Goal: Information Seeking & Learning: Learn about a topic

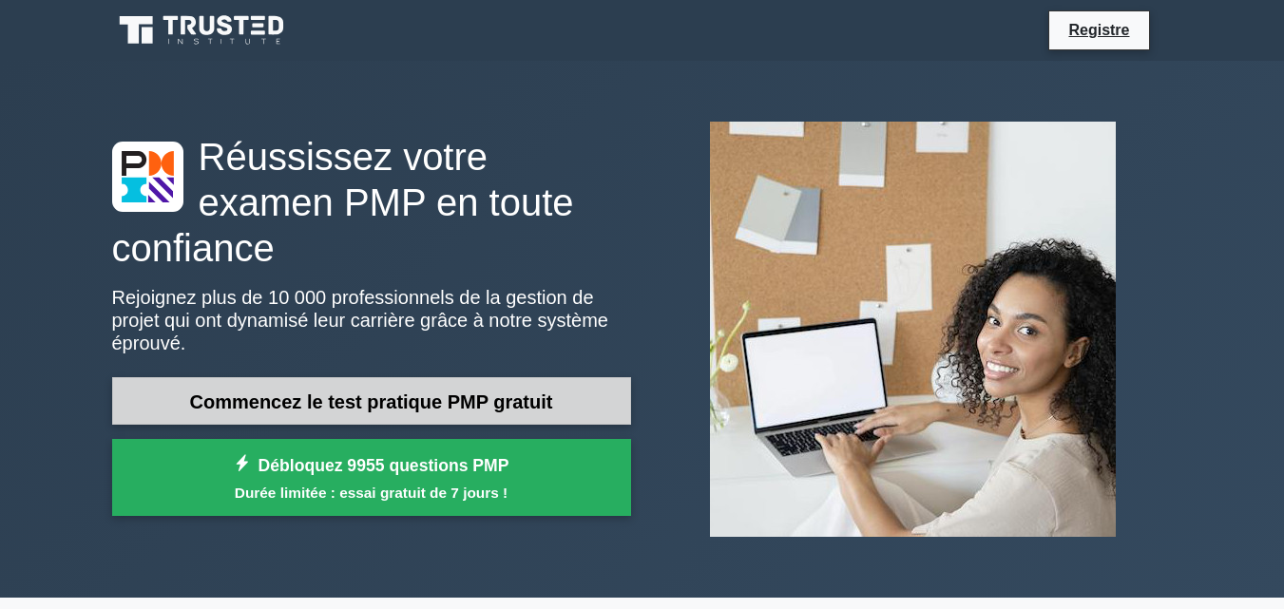
click at [388, 392] on font "Commencez le test pratique PMP gratuit" at bounding box center [371, 402] width 363 height 21
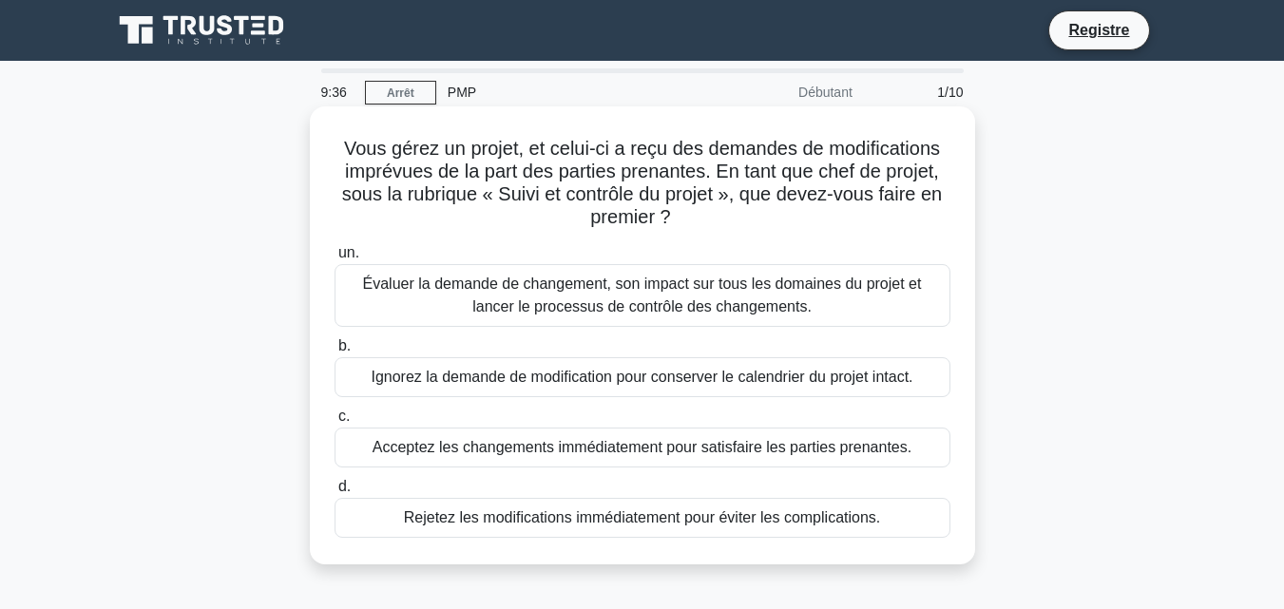
click at [505, 307] on font "Évaluer la demande de changement, son impact sur tous les domaines du projet et…" at bounding box center [642, 295] width 559 height 39
click at [334, 259] on input "un. Évaluer la demande de changement, son impact sur tous les domaines du proje…" at bounding box center [334, 253] width 0 height 12
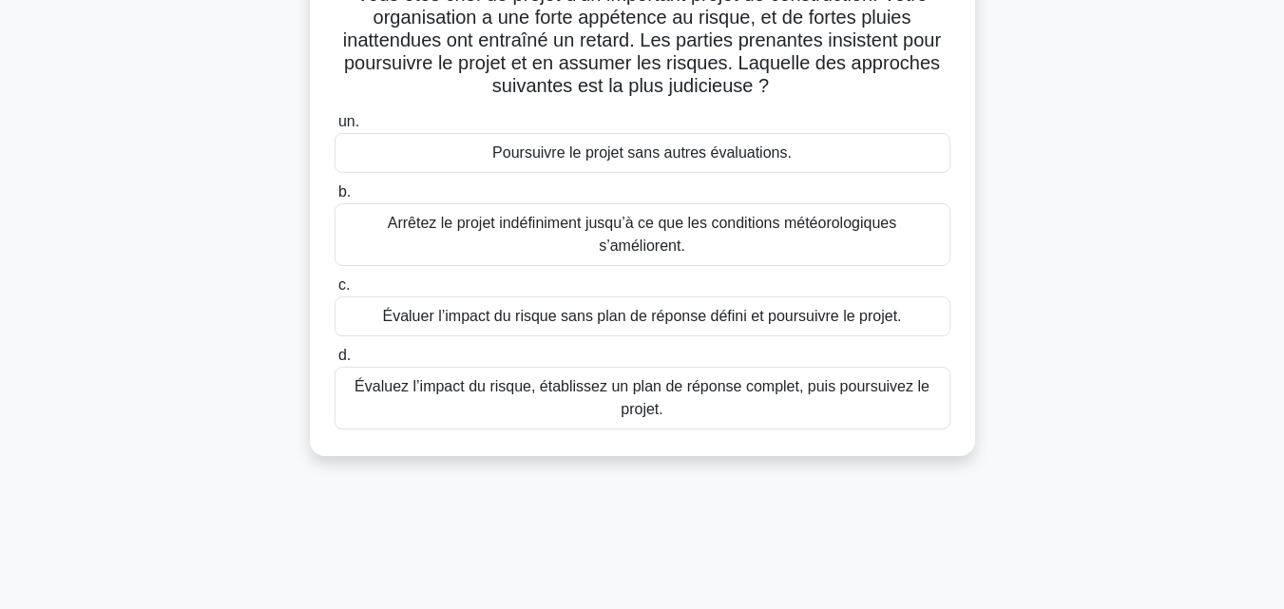
scroll to position [158, 0]
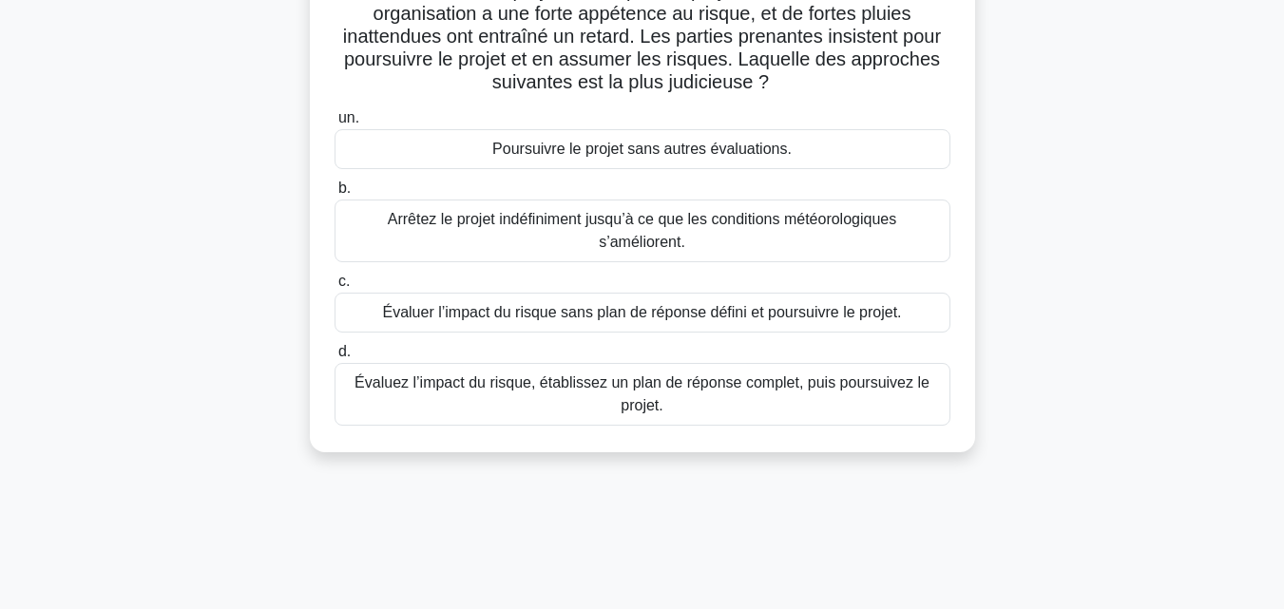
click at [621, 384] on font "Évaluez l’impact du risque, établissez un plan de réponse complet, puis poursui…" at bounding box center [641, 393] width 575 height 39
click at [334, 358] on input "d. Évaluez l’impact du risque, établissez un plan de réponse complet, puis pour…" at bounding box center [334, 352] width 0 height 12
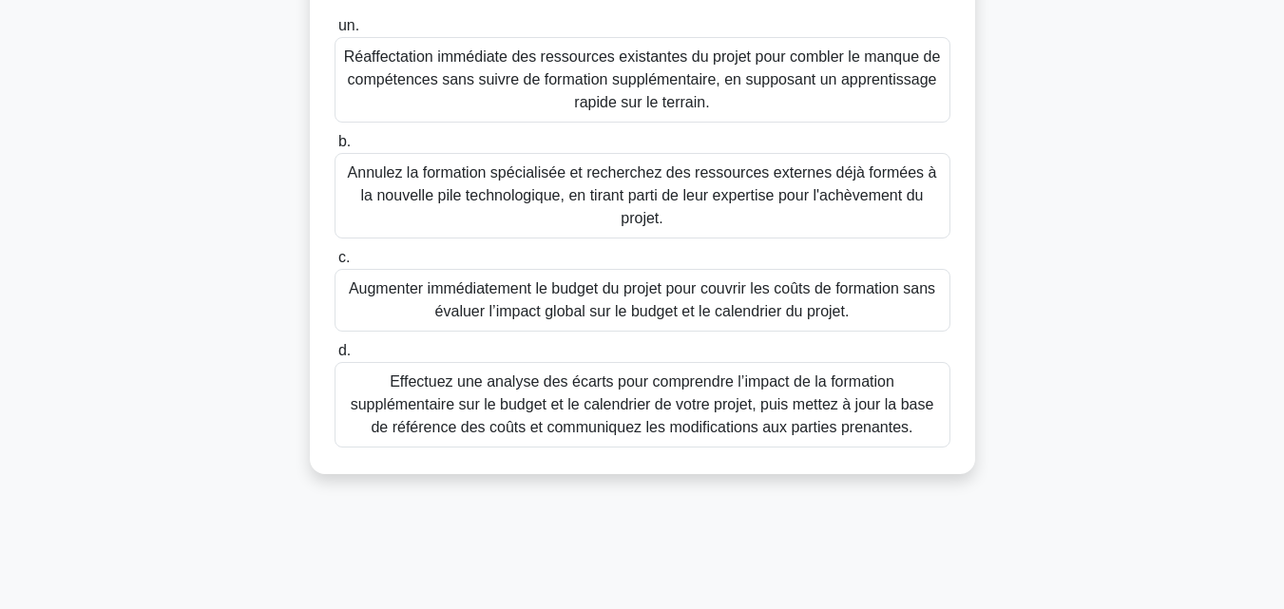
scroll to position [370, 0]
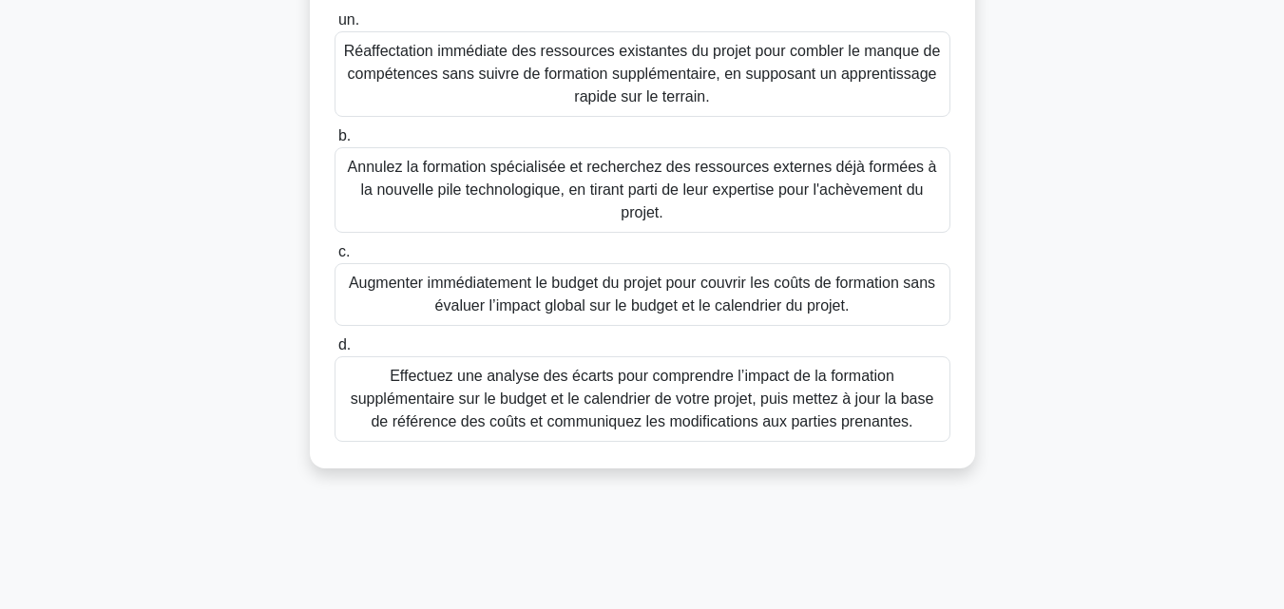
click at [649, 377] on font "Effectuez une analyse des écarts pour comprendre l’impact de la formation suppl…" at bounding box center [642, 399] width 583 height 62
click at [334, 352] on input "d. Effectuez une analyse des écarts pour comprendre l’impact de la formation su…" at bounding box center [334, 345] width 0 height 12
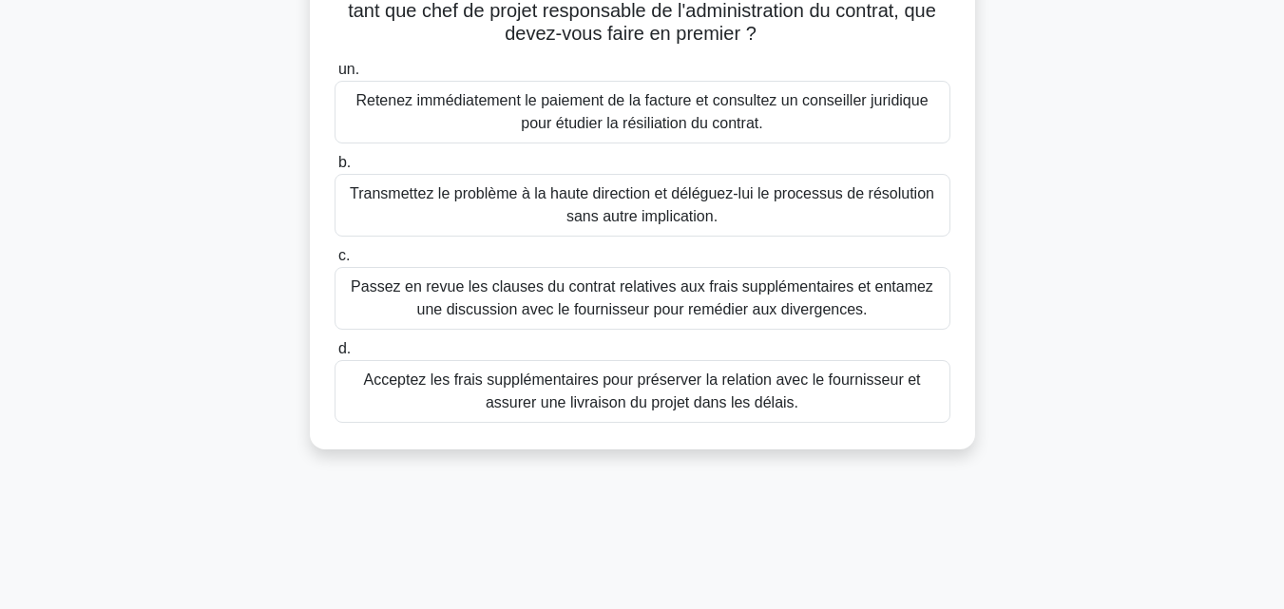
scroll to position [207, 0]
click at [661, 316] on font "Passez en revue les clauses du contrat relatives aux frais supplémentaires et e…" at bounding box center [642, 296] width 583 height 39
click at [334, 261] on input "c. Passez en revue les clauses du contrat relatives aux frais supplémentaires e…" at bounding box center [334, 255] width 0 height 12
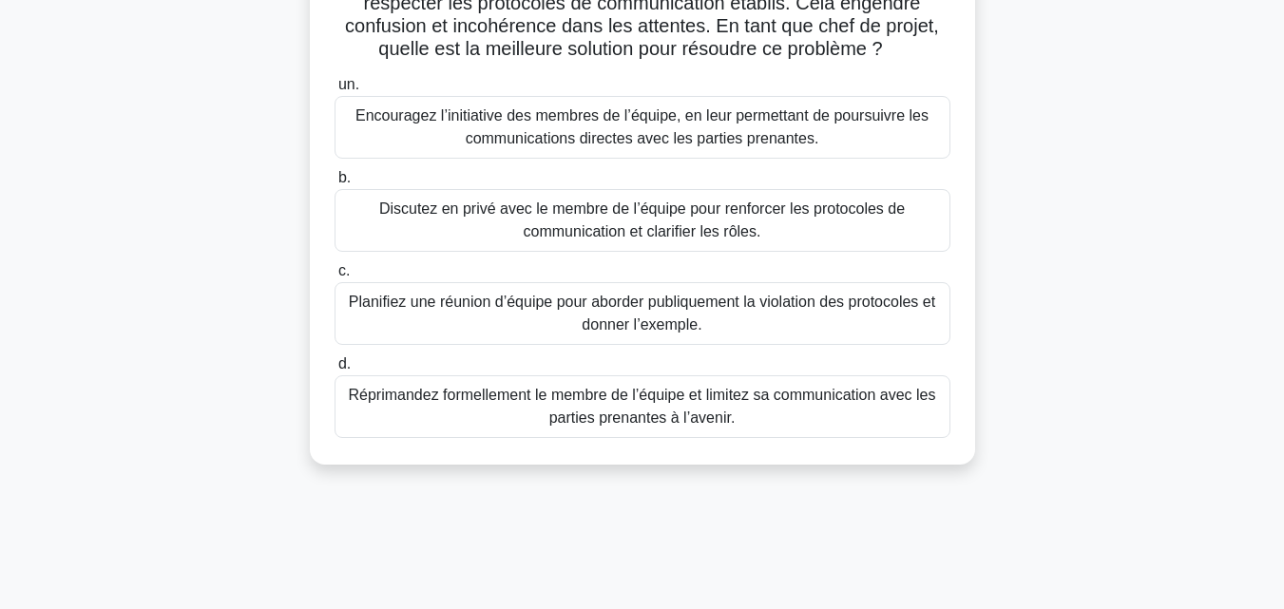
scroll to position [197, 0]
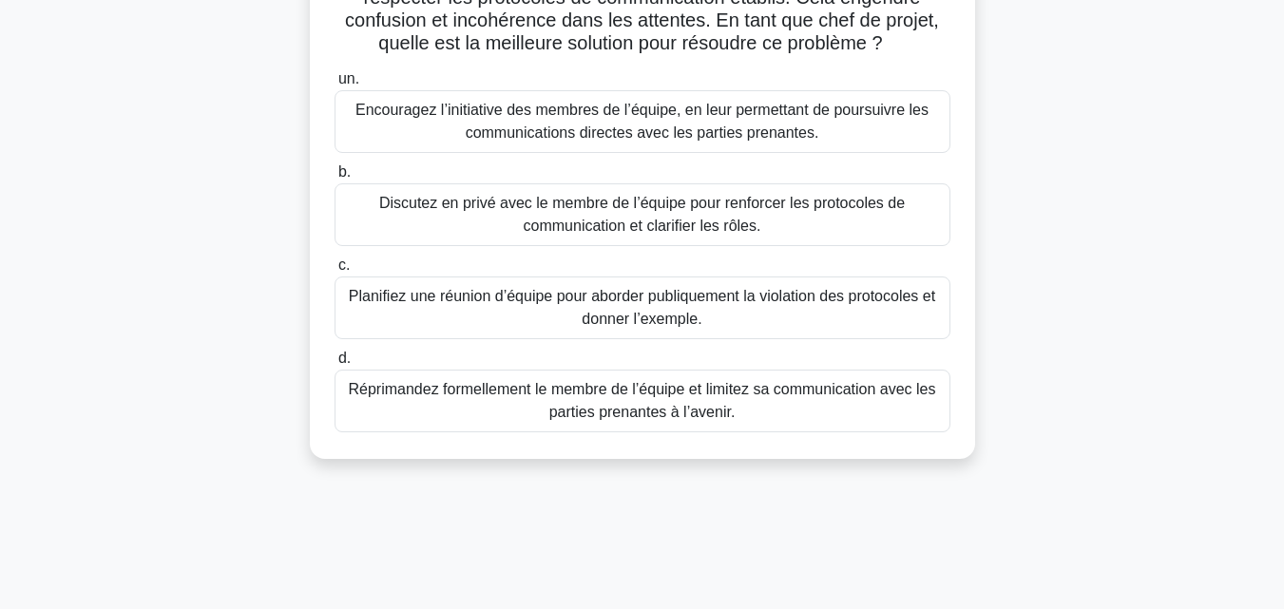
click at [598, 234] on font "Discutez en privé avec le membre de l’équipe pour renforcer les protocoles de c…" at bounding box center [642, 214] width 526 height 39
click at [334, 179] on input "b. Discutez en privé avec le membre de l’équipe pour renforcer les protocoles d…" at bounding box center [334, 172] width 0 height 12
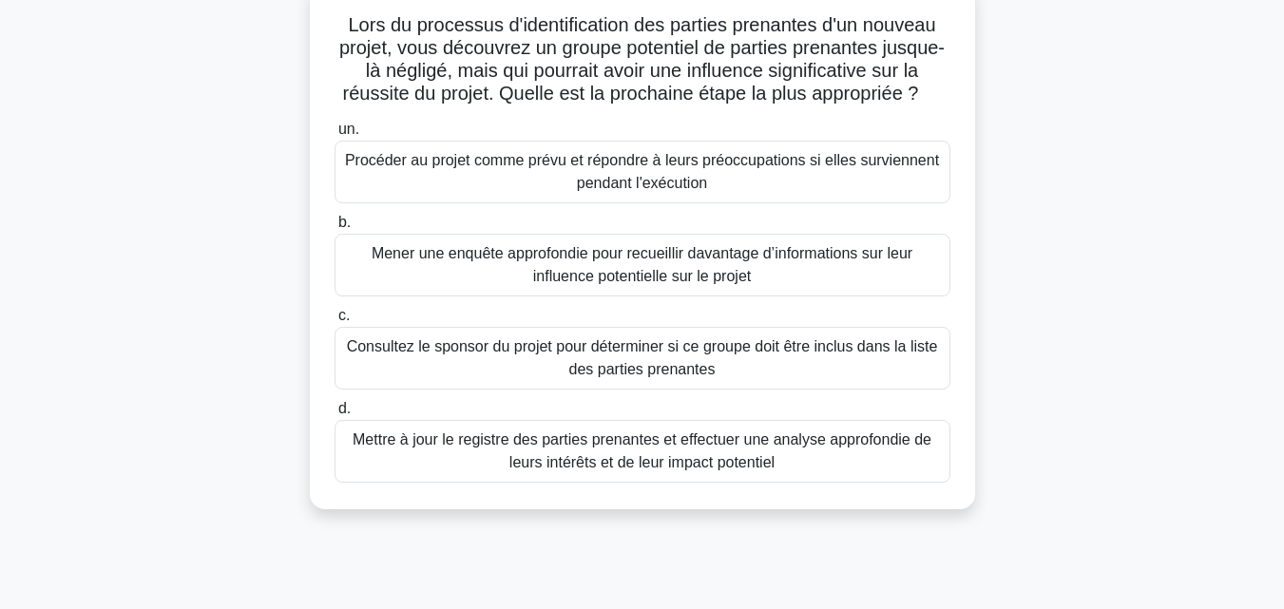
scroll to position [131, 0]
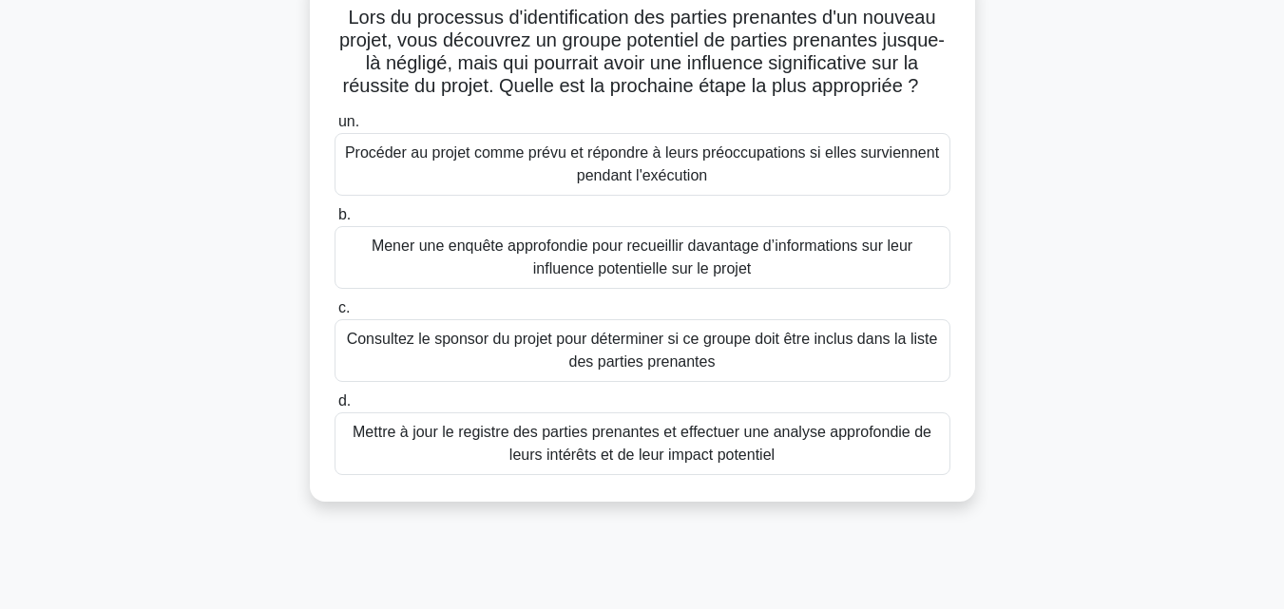
click at [622, 463] on font "Mettre à jour le registre des parties prenantes et effectuer une analyse approf…" at bounding box center [642, 443] width 579 height 39
click at [334, 408] on input "d. Mettre à jour le registre des parties prenantes et effectuer une analyse app…" at bounding box center [334, 401] width 0 height 12
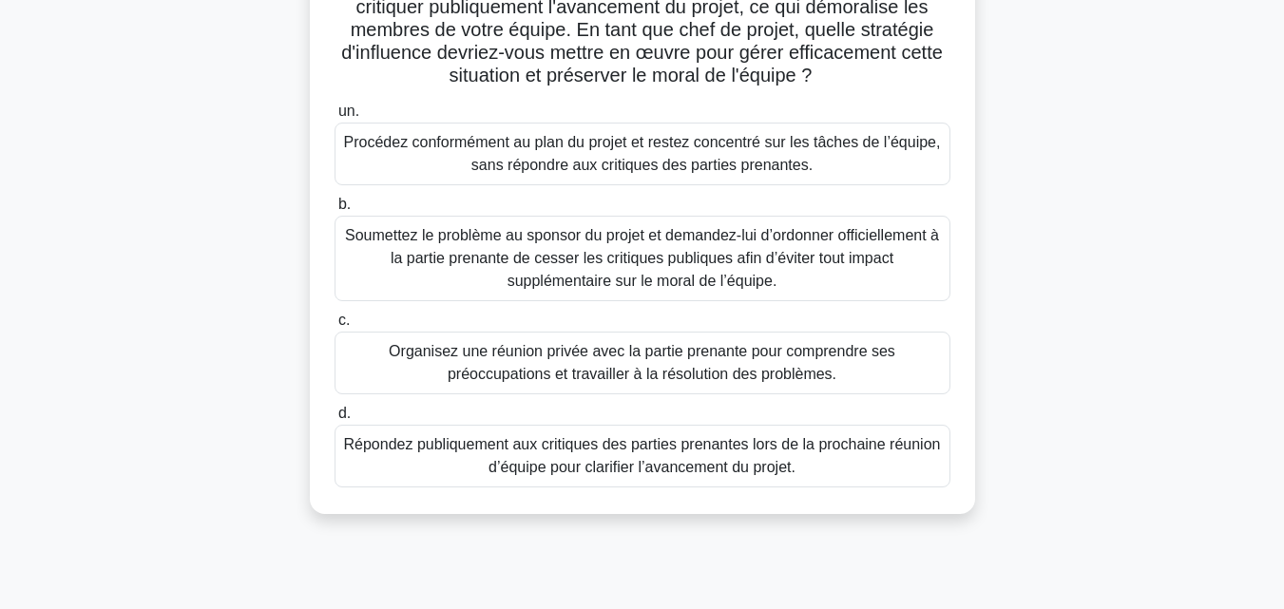
scroll to position [190, 0]
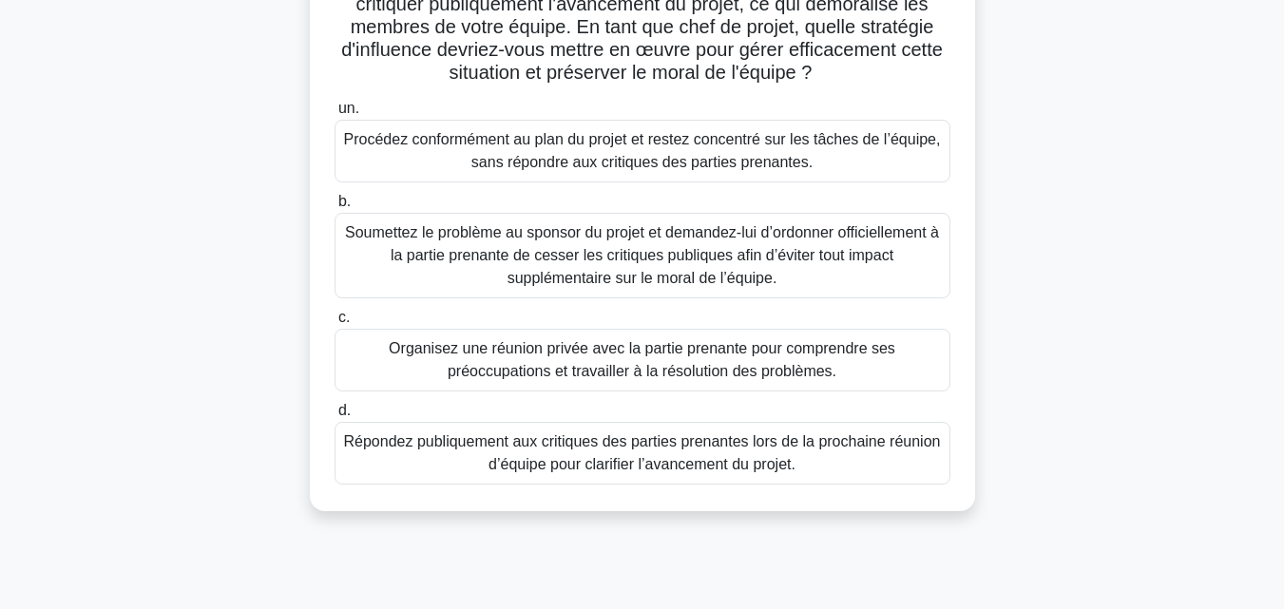
click at [638, 368] on font "Organisez une réunion privée avec la partie prenante pour comprendre ses préocc…" at bounding box center [642, 359] width 506 height 39
click at [334, 324] on input "c. Organisez une réunion privée avec la partie prenante pour comprendre ses pré…" at bounding box center [334, 318] width 0 height 12
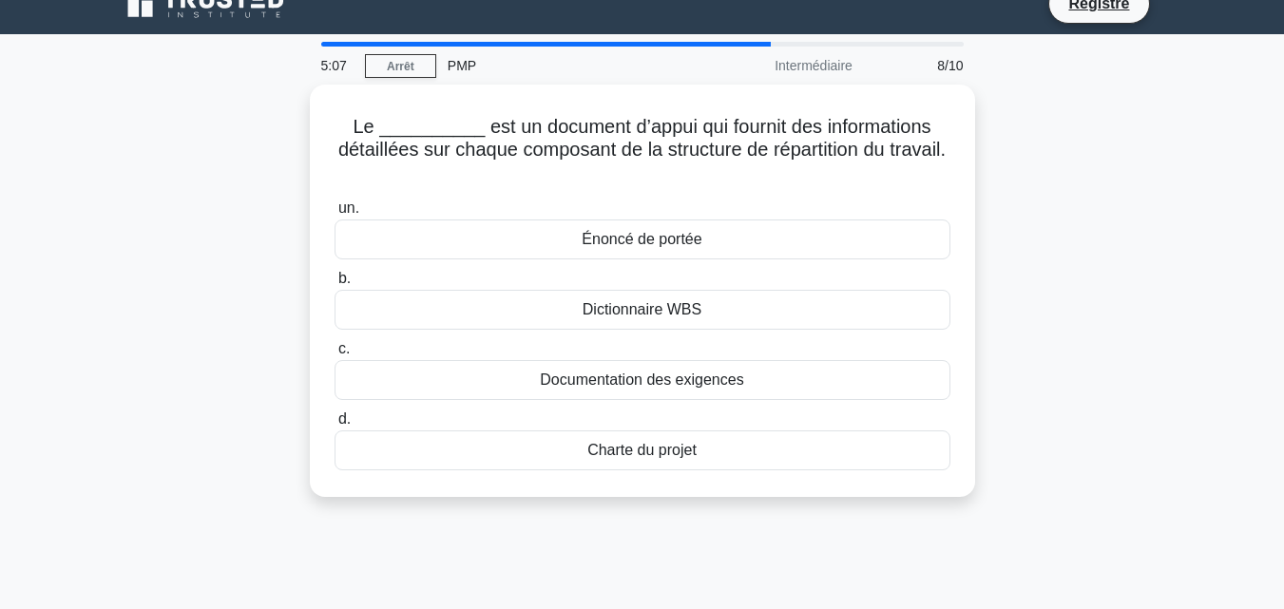
scroll to position [0, 0]
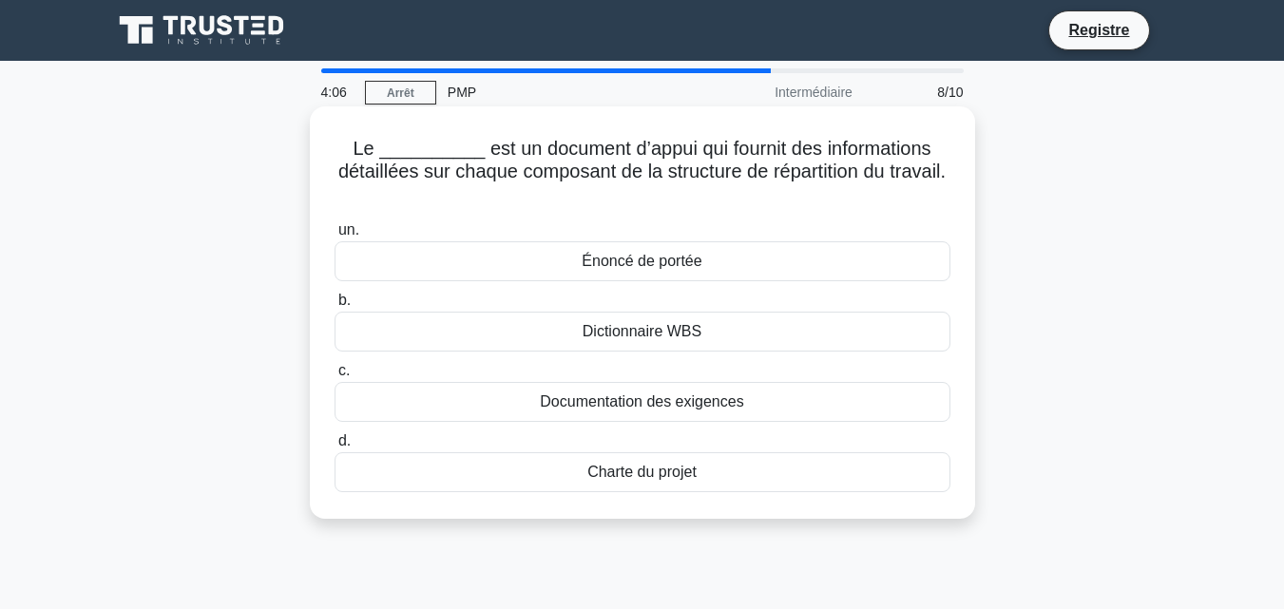
click at [632, 326] on font "Dictionnaire WBS" at bounding box center [642, 331] width 119 height 16
click at [334, 307] on input "b. Dictionnaire WBS" at bounding box center [334, 301] width 0 height 12
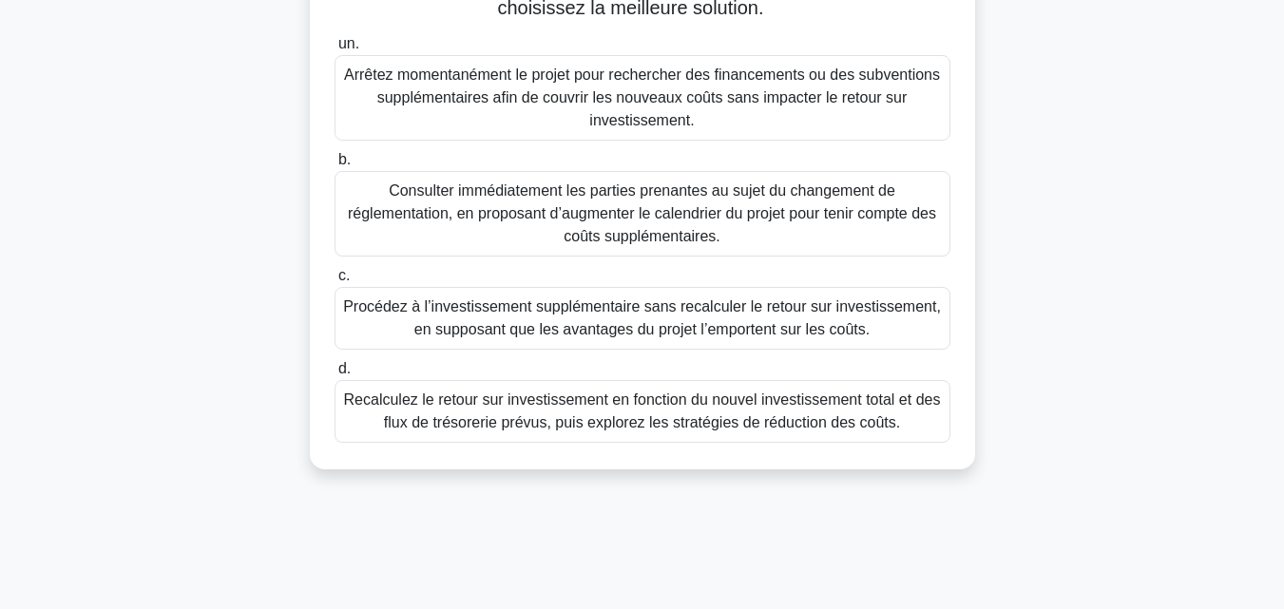
scroll to position [347, 0]
click at [645, 419] on font "Recalculez le retour sur investissement en fonction du nouvel investissement to…" at bounding box center [642, 410] width 597 height 39
click at [334, 374] on input "d. Recalculez le retour sur investissement en fonction du nouvel investissement…" at bounding box center [334, 368] width 0 height 12
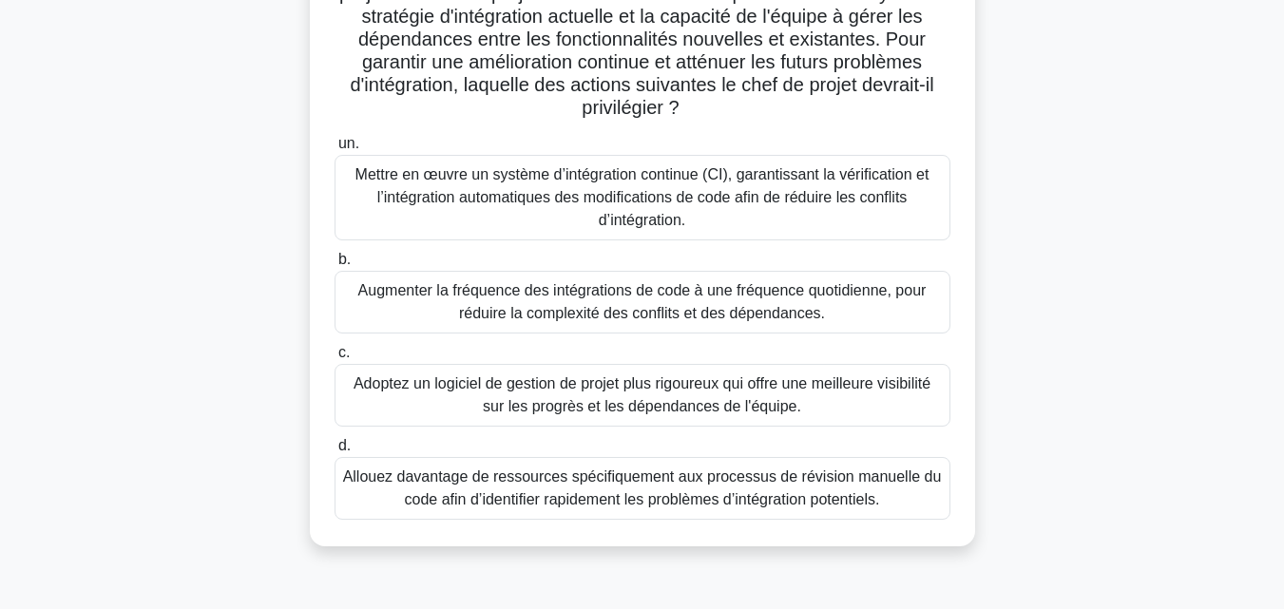
scroll to position [343, 0]
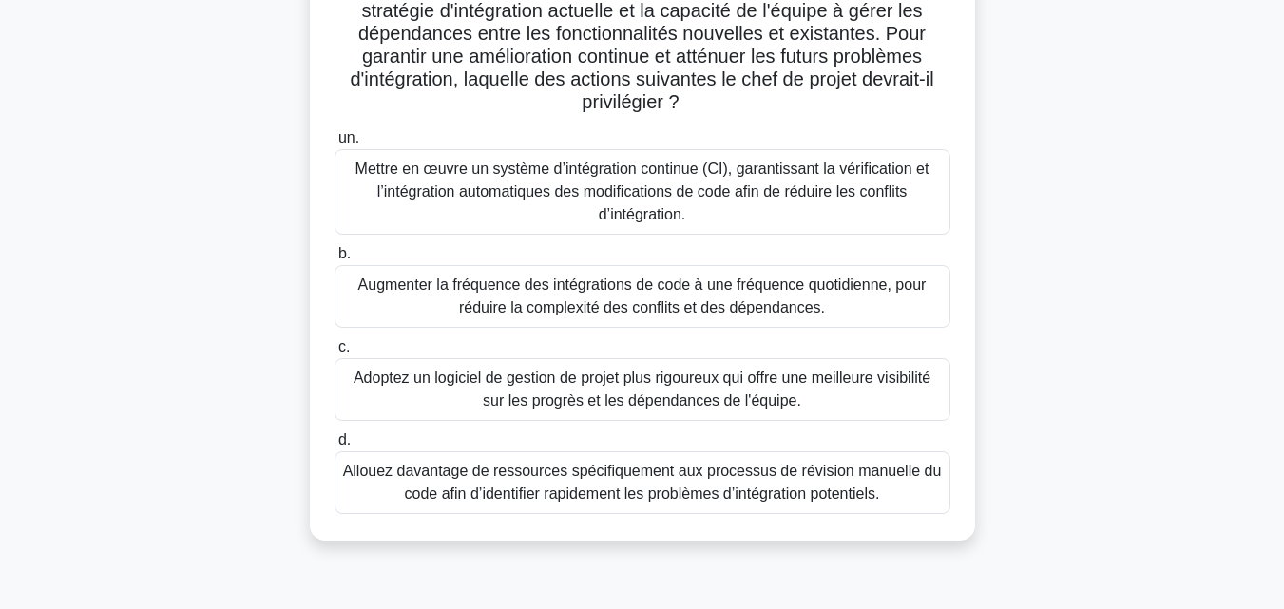
click at [696, 189] on font "Mettre en œuvre un système d’intégration continue (CI), garantissant la vérific…" at bounding box center [642, 192] width 574 height 62
click at [334, 144] on input "un. Mettre en œuvre un système d’intégration continue (CI), garantissant la vér…" at bounding box center [334, 138] width 0 height 12
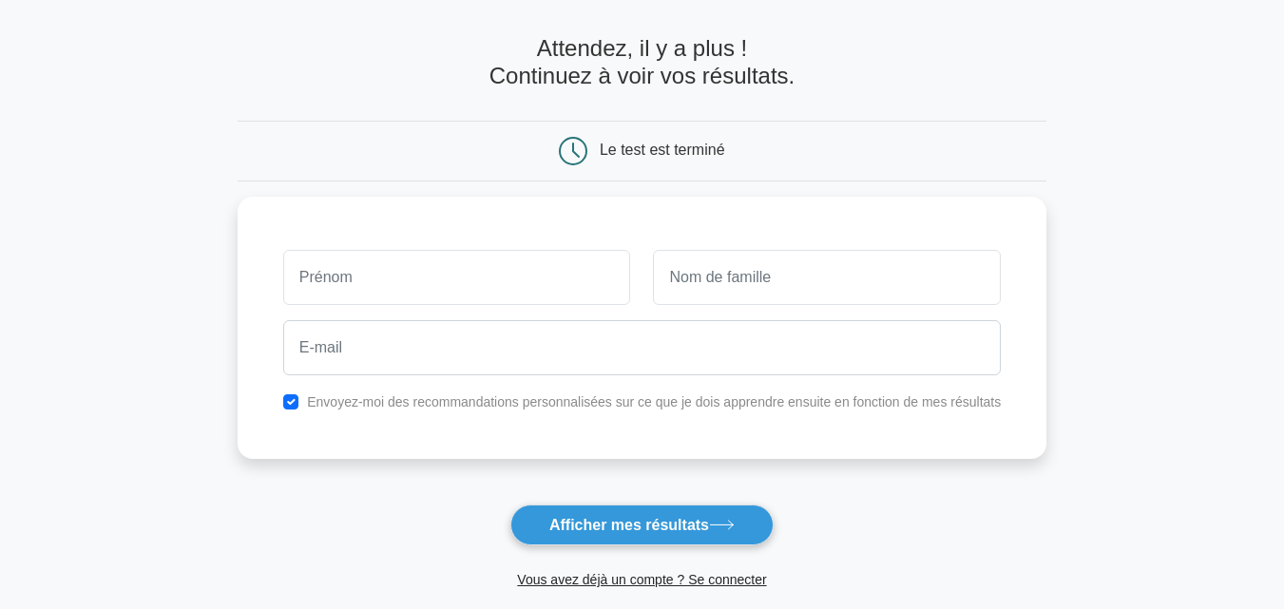
scroll to position [72, 0]
click at [617, 519] on font "Afficher mes résultats" at bounding box center [629, 524] width 160 height 16
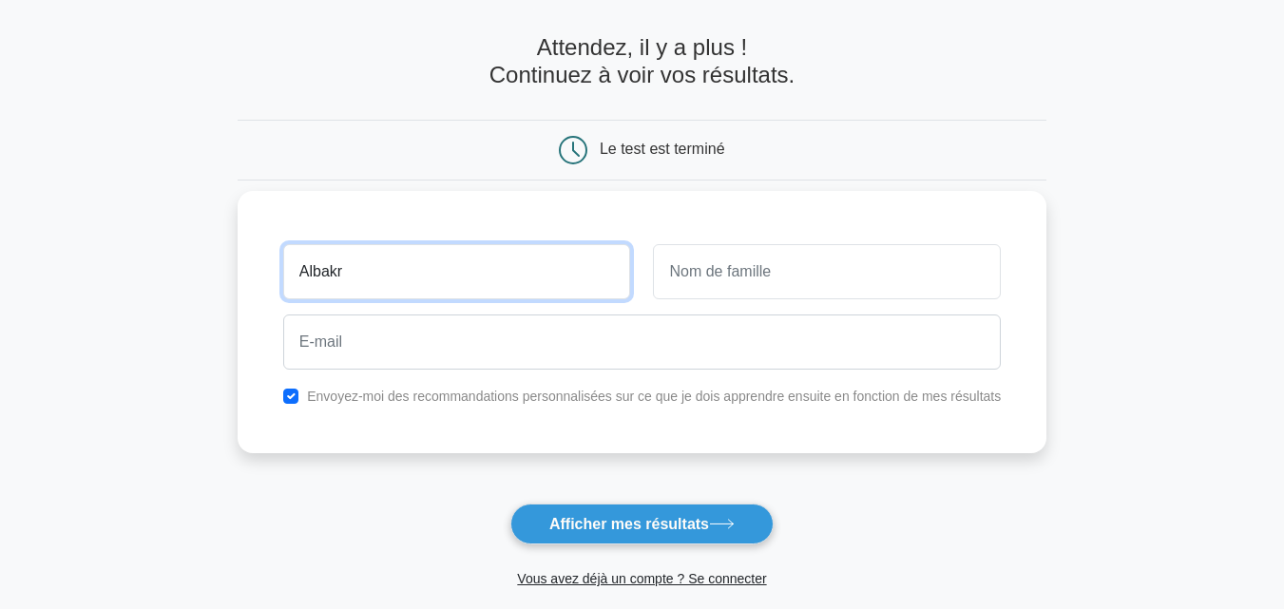
type input "Albakr"
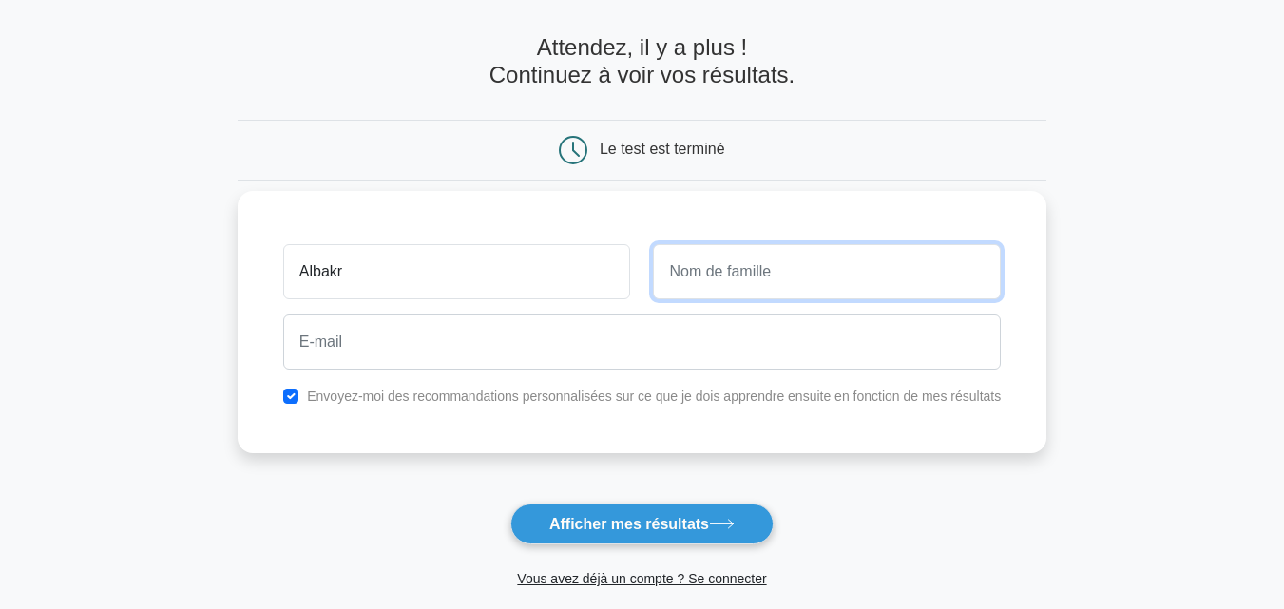
click at [714, 269] on input "text" at bounding box center [827, 271] width 348 height 55
type input "Bachir"
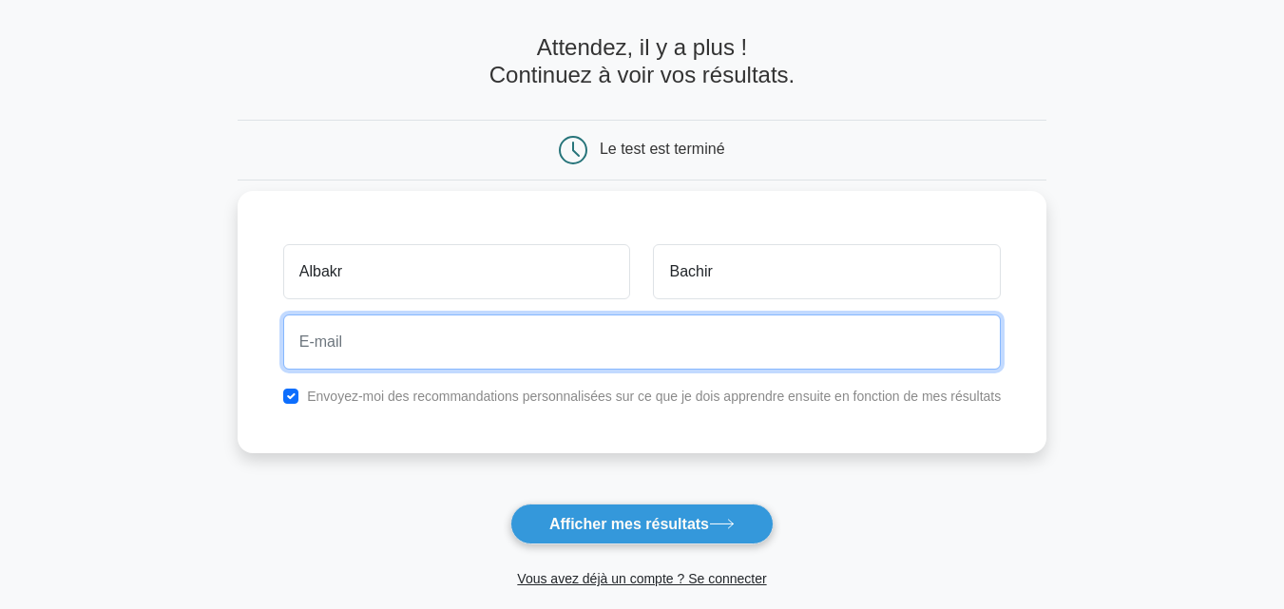
click at [595, 341] on input "email" at bounding box center [641, 342] width 717 height 55
type input "aboubakar.dekone@gmail.com"
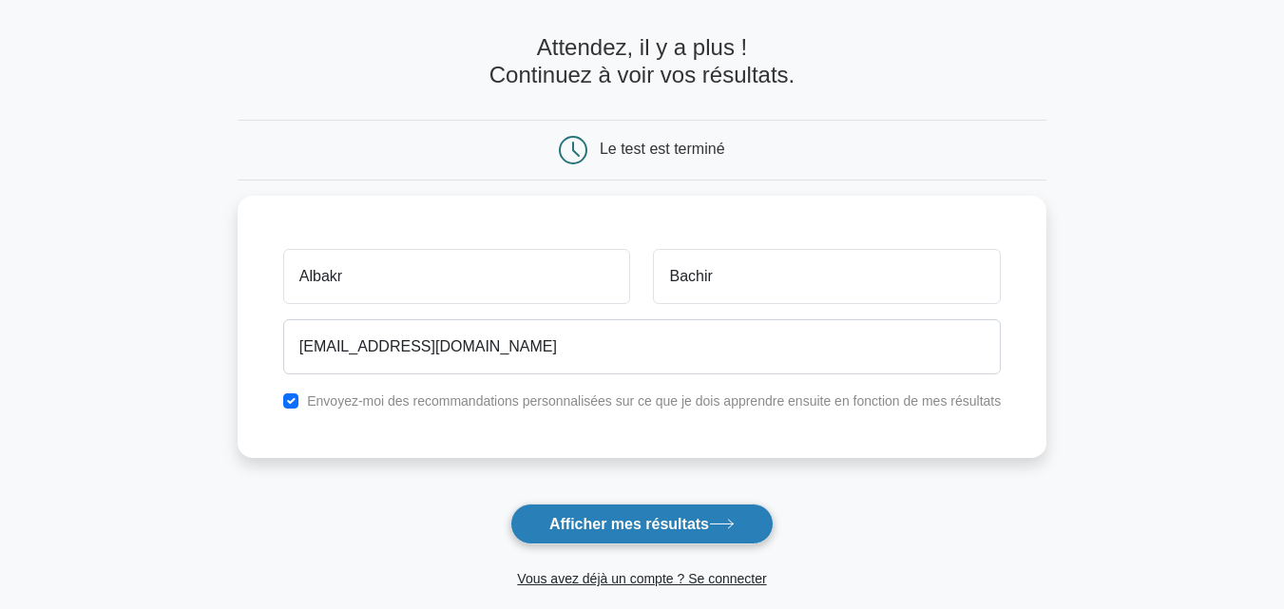
click at [620, 526] on font "Afficher mes résultats" at bounding box center [629, 524] width 160 height 16
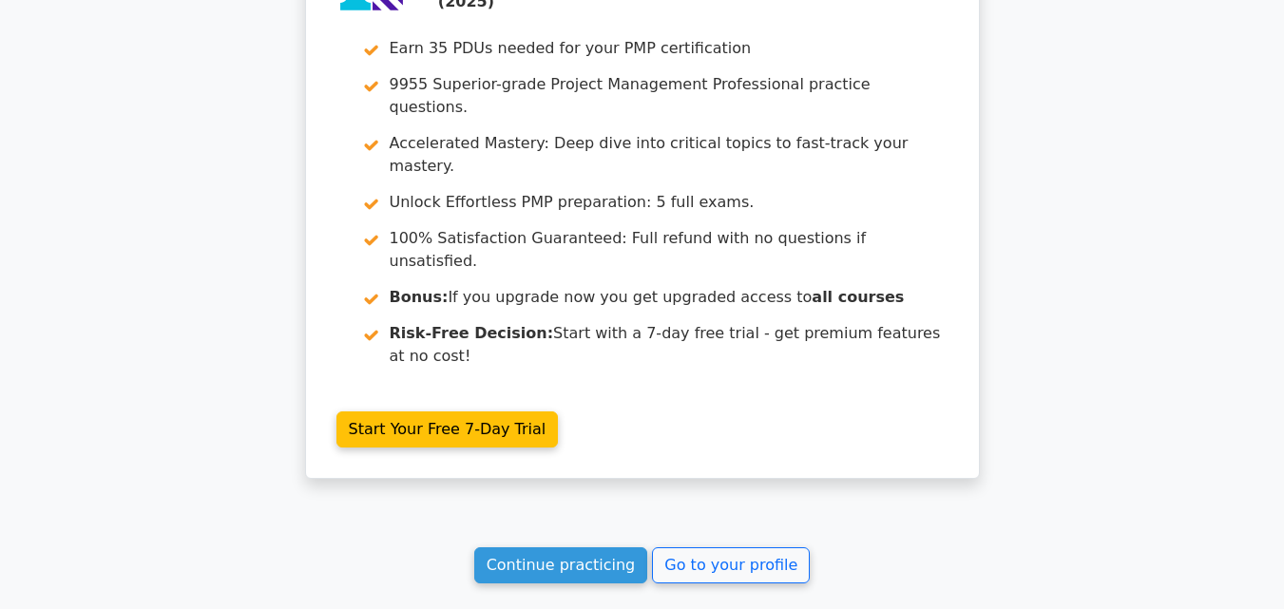
scroll to position [3597, 0]
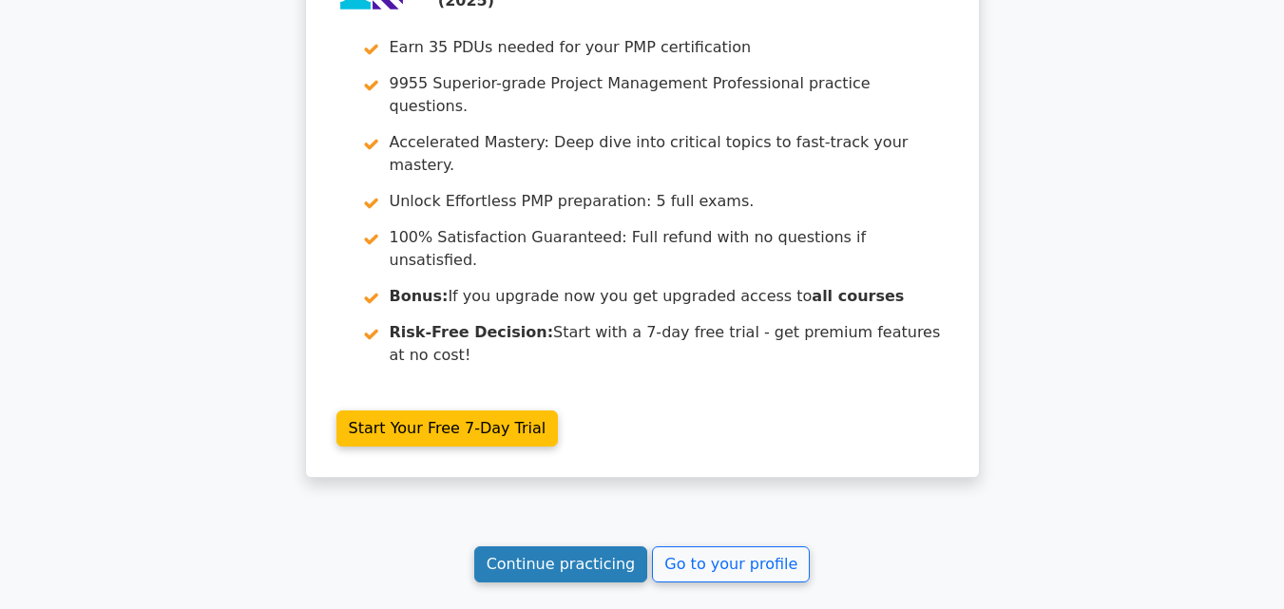
click at [598, 546] on link "Continue practicing" at bounding box center [561, 564] width 174 height 36
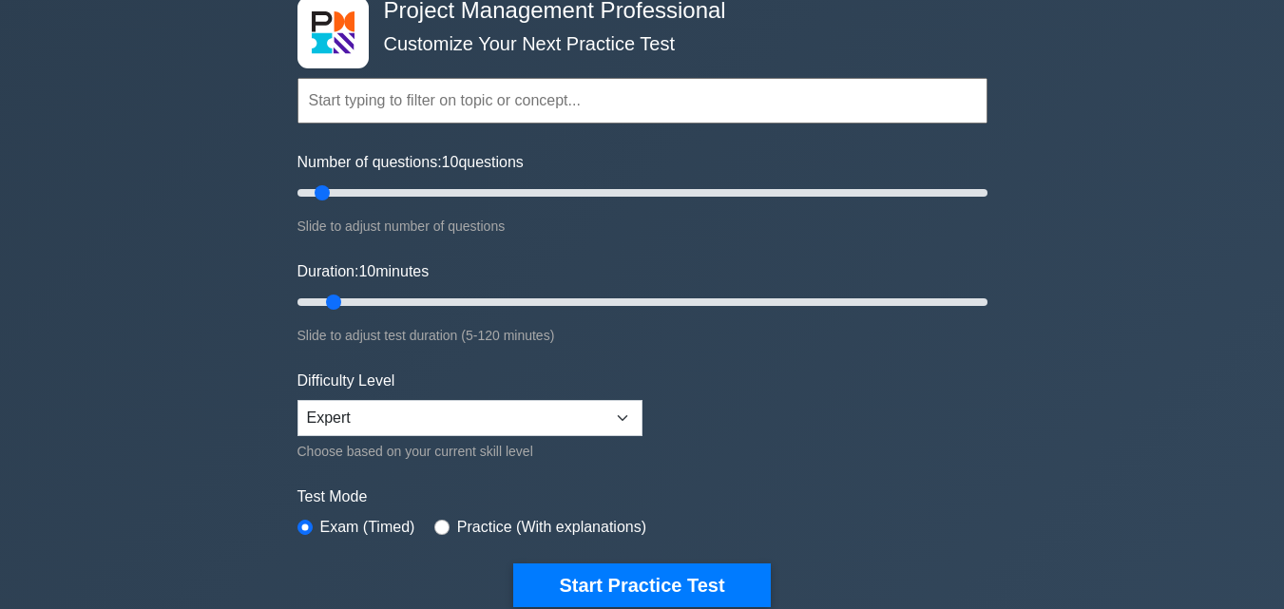
scroll to position [110, 0]
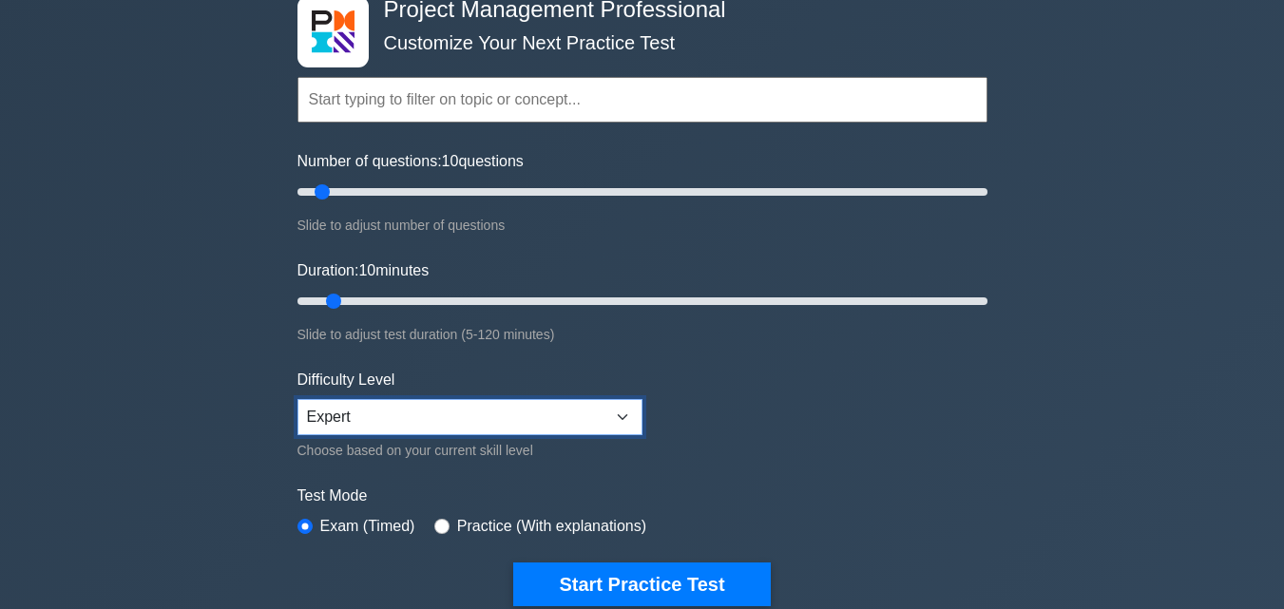
click at [621, 414] on select "Beginner Intermediate Expert" at bounding box center [469, 417] width 345 height 36
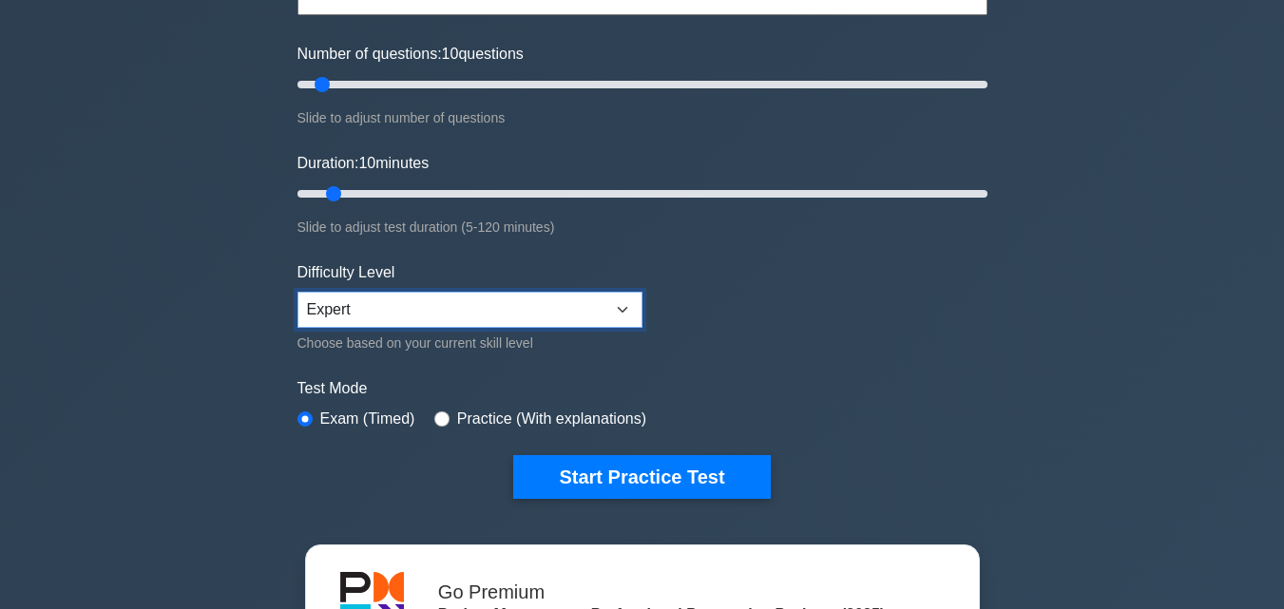
scroll to position [219, 0]
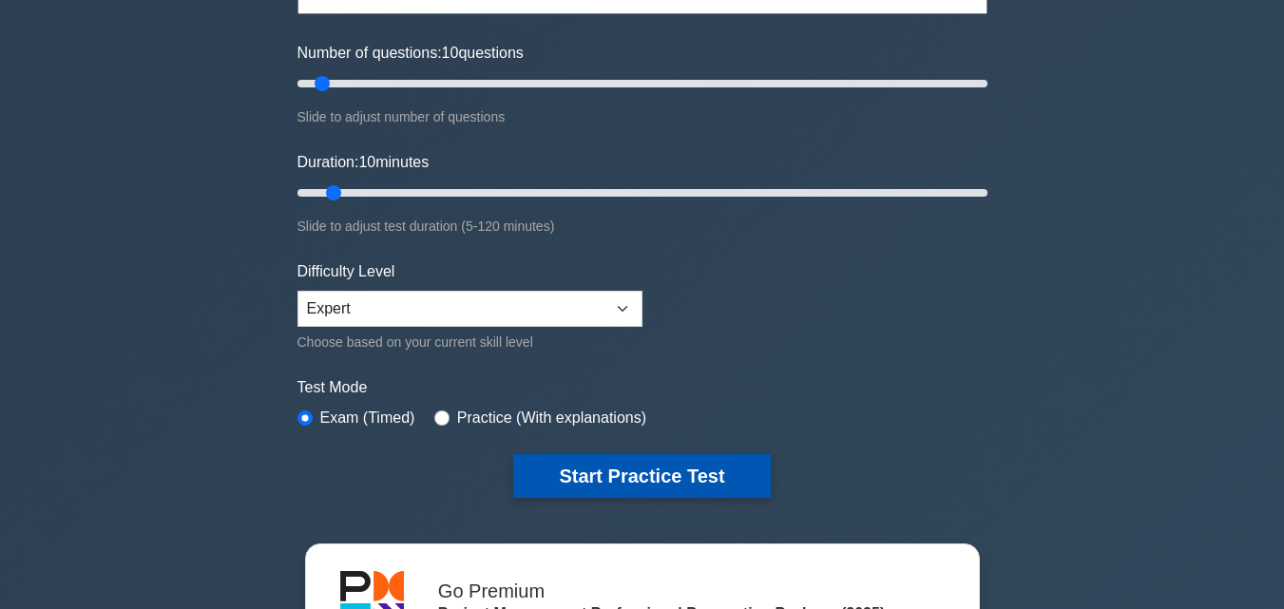
click at [633, 465] on button "Start Practice Test" at bounding box center [641, 476] width 257 height 44
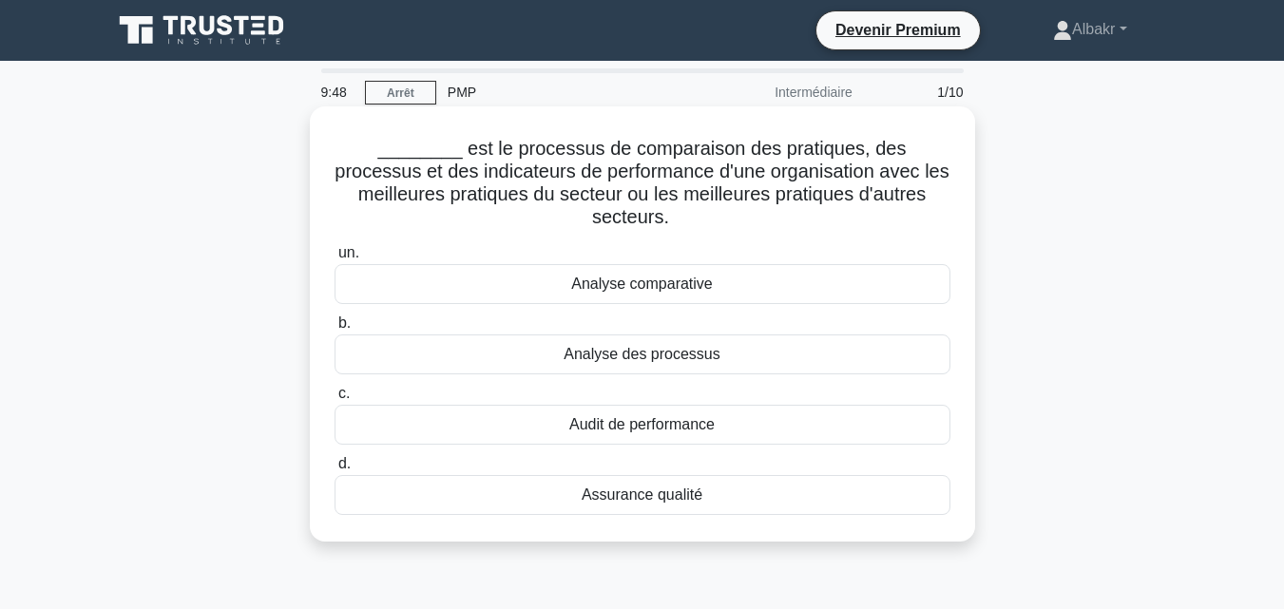
click at [563, 201] on font "________ est le processus de comparaison des pratiques, des processus et des in…" at bounding box center [641, 182] width 614 height 89
click at [707, 276] on font "Analyse comparative" at bounding box center [642, 284] width 142 height 16
click at [334, 258] on input "un. Analyse comparative" at bounding box center [334, 253] width 0 height 12
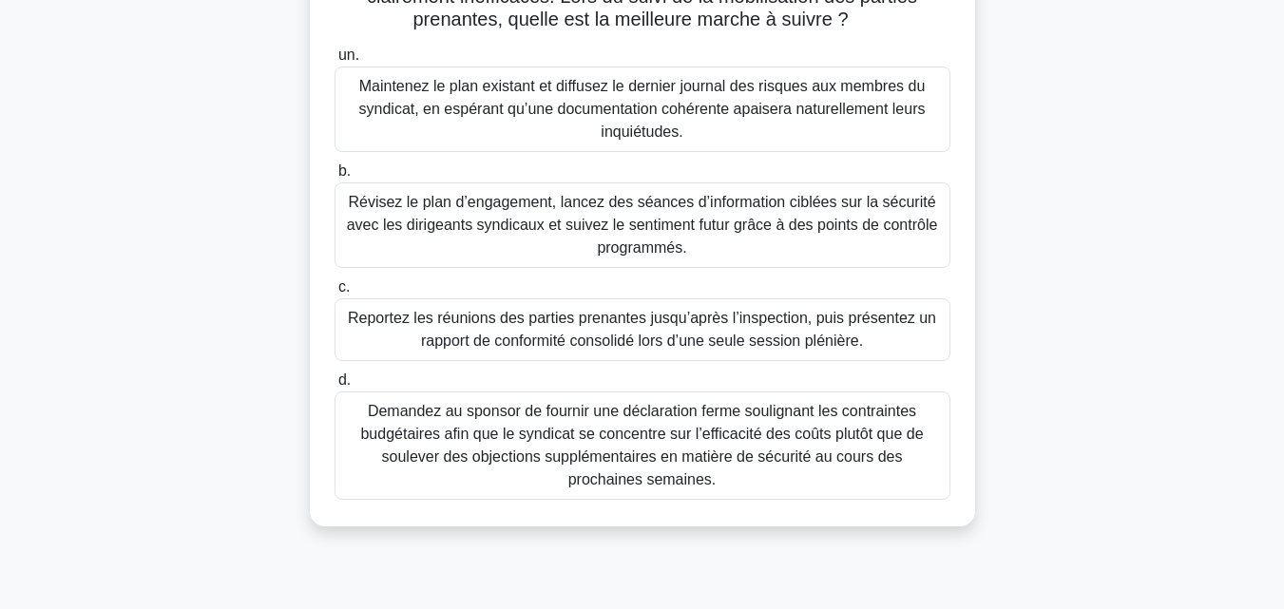
scroll to position [318, 0]
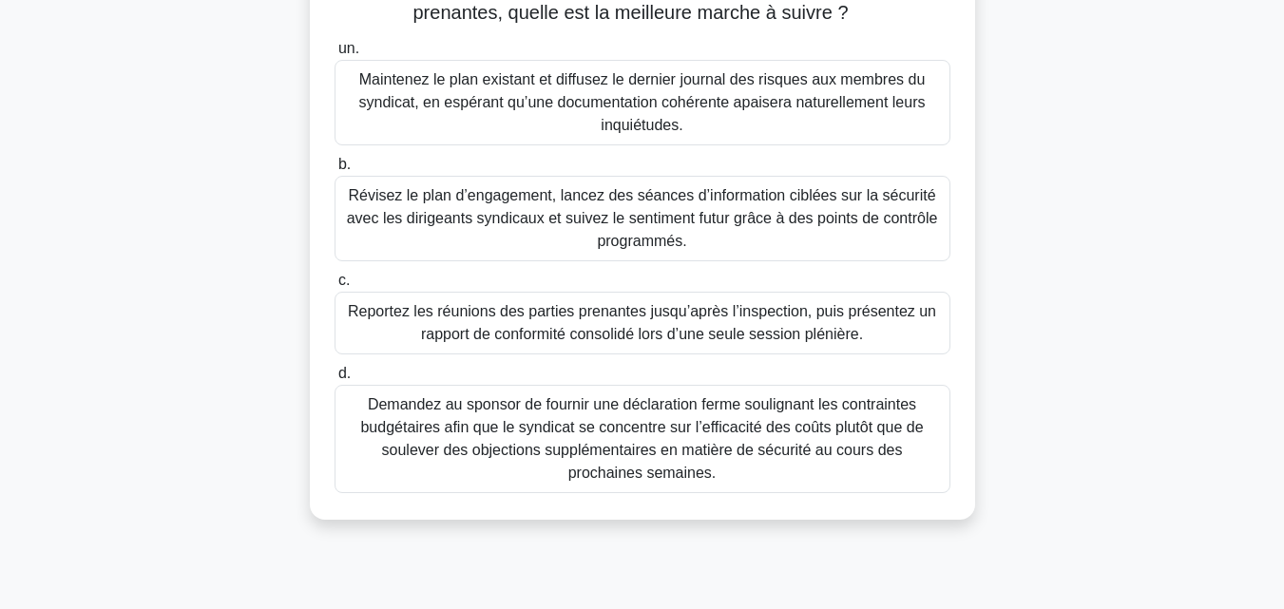
click at [729, 221] on font "Révisez le plan d’engagement, lancez des séances d’information ciblées sur la s…" at bounding box center [642, 218] width 591 height 62
click at [334, 171] on input "b. Révisez le plan d’engagement, lancez des séances d’information ciblées sur l…" at bounding box center [334, 165] width 0 height 12
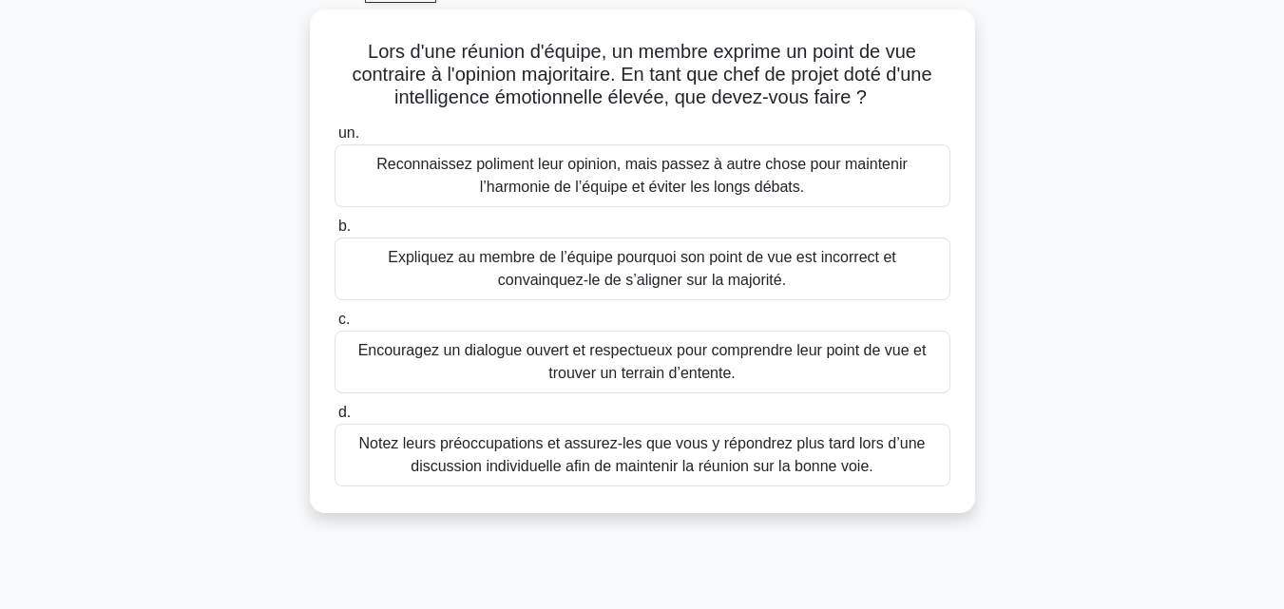
scroll to position [104, 0]
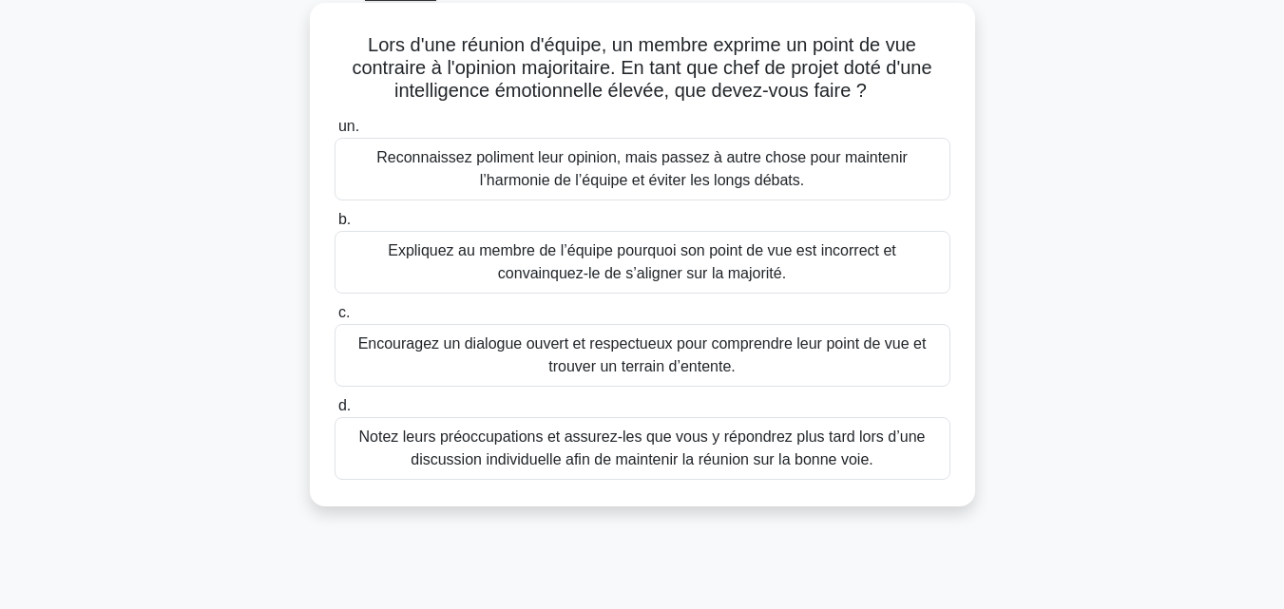
click at [671, 351] on font "Encouragez un dialogue ouvert et respectueux pour comprendre leur point de vue …" at bounding box center [642, 354] width 568 height 39
click at [334, 319] on input "c. Encouragez un dialogue ouvert et respectueux pour comprendre leur point de v…" at bounding box center [334, 313] width 0 height 12
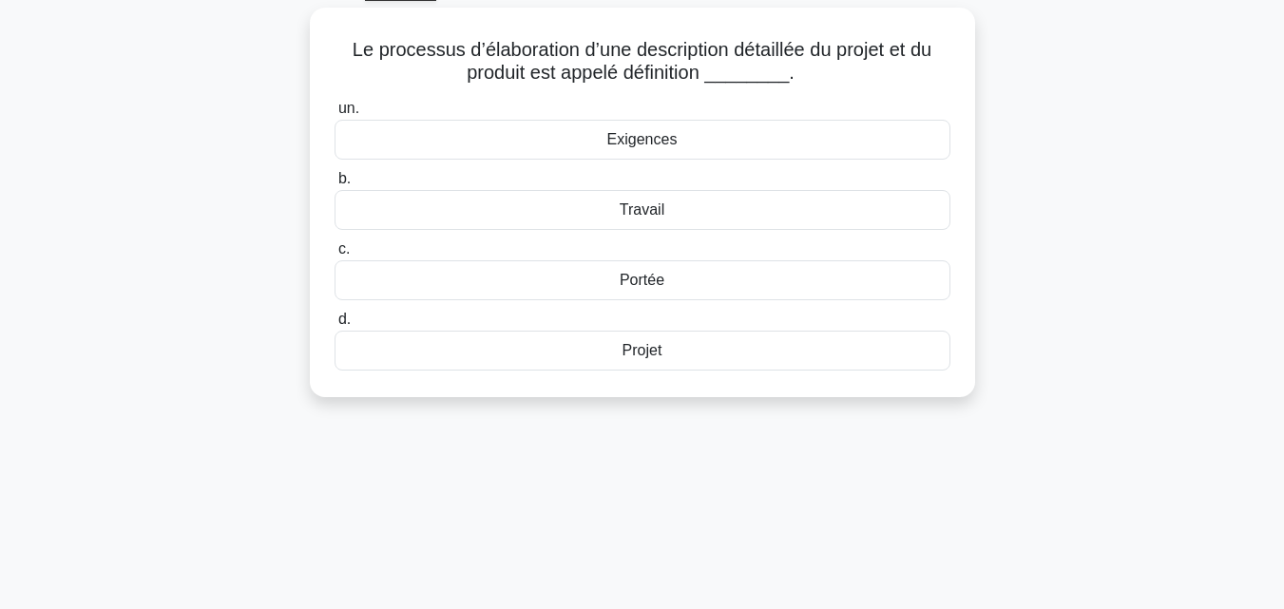
scroll to position [0, 0]
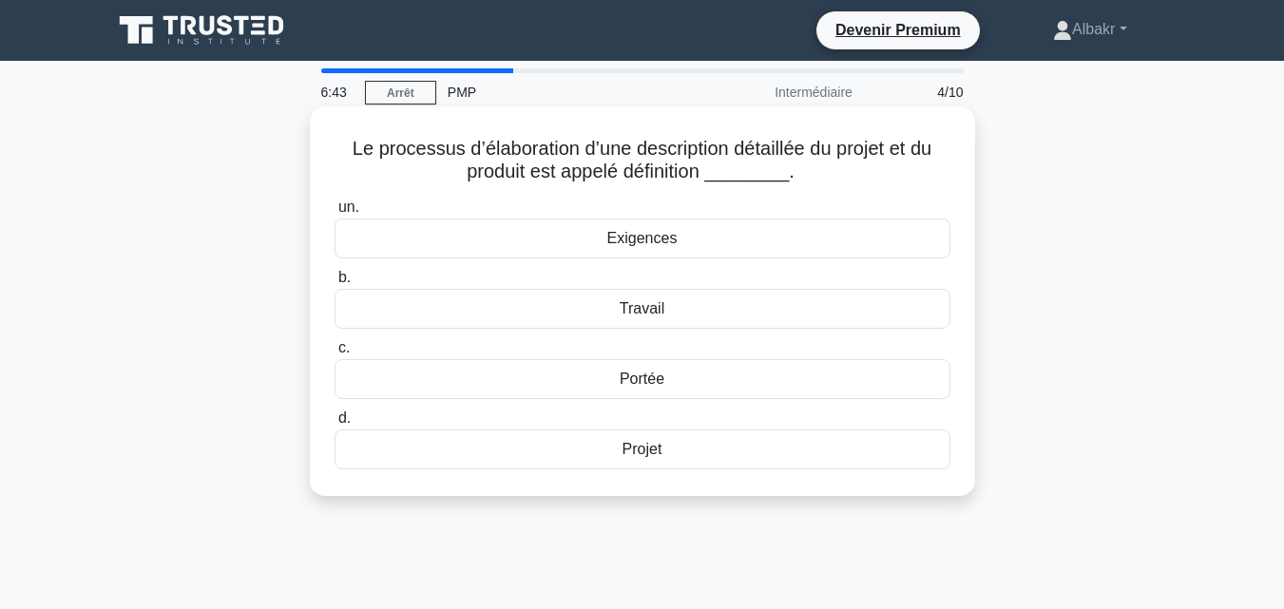
click at [686, 237] on div "Exigences" at bounding box center [642, 239] width 616 height 40
click at [334, 214] on input "un. Exigences" at bounding box center [334, 207] width 0 height 12
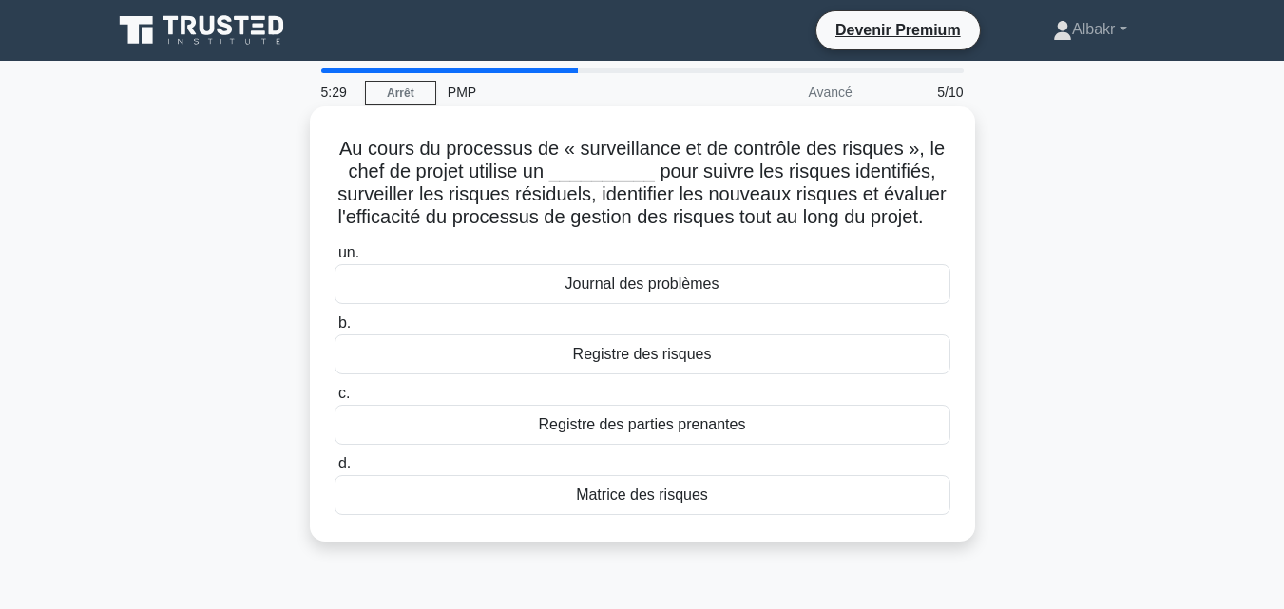
click at [660, 362] on font "Registre des risques" at bounding box center [642, 354] width 139 height 16
click at [334, 330] on input "b. Registre des risques" at bounding box center [334, 323] width 0 height 12
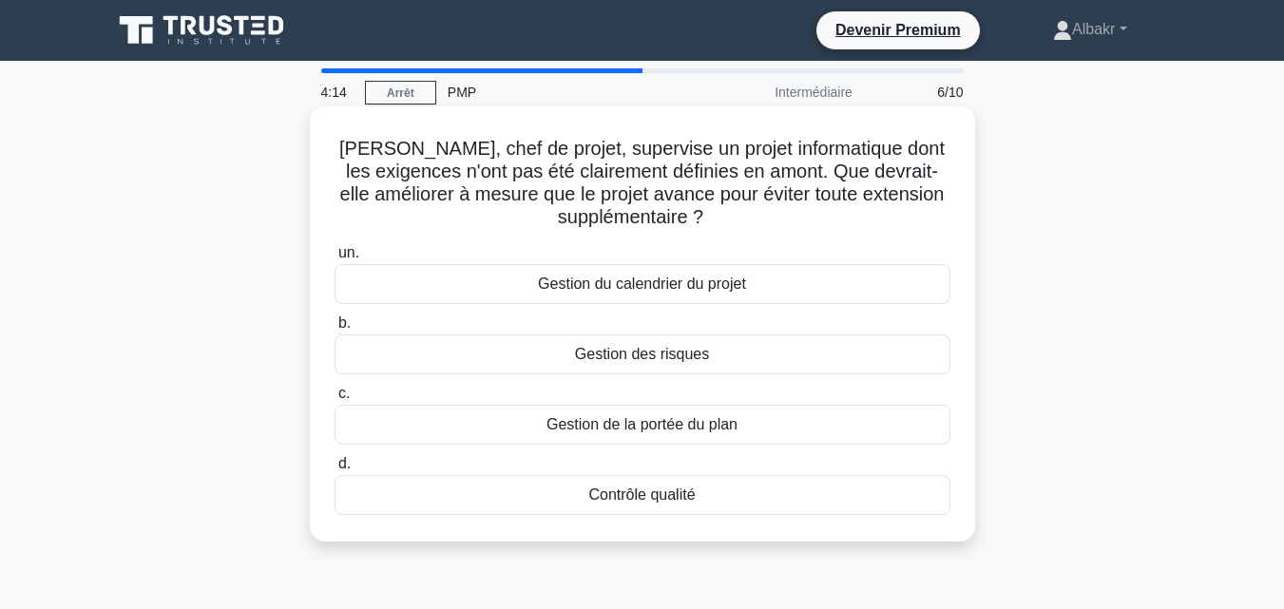
click at [675, 423] on font "Gestion de la portée du plan" at bounding box center [641, 424] width 191 height 16
click at [334, 400] on input "c. Gestion de la portée du plan" at bounding box center [334, 394] width 0 height 12
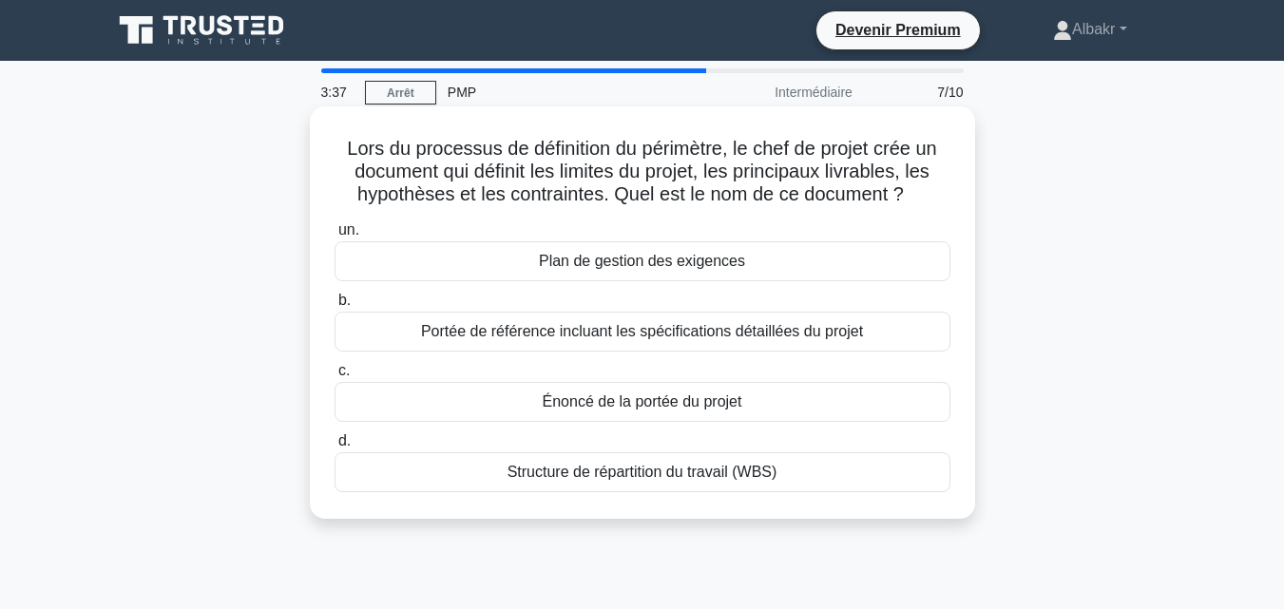
click at [653, 389] on div "Énoncé de la portée du projet" at bounding box center [642, 402] width 616 height 40
click at [334, 377] on input "c. Énoncé de la portée du projet" at bounding box center [334, 371] width 0 height 12
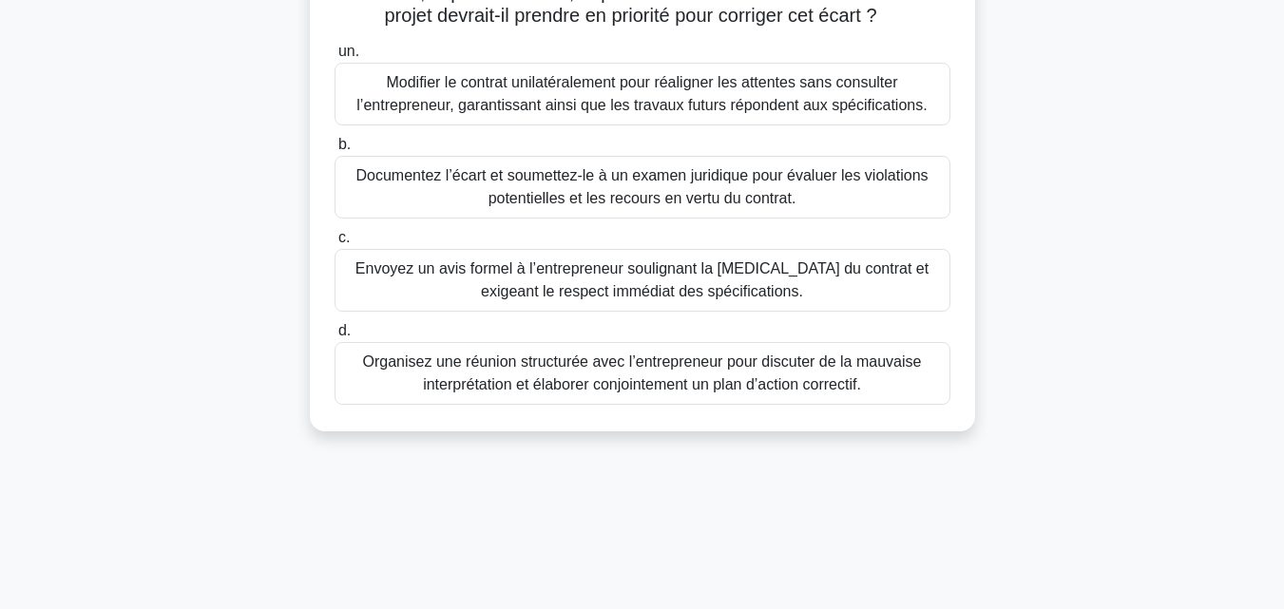
scroll to position [362, 0]
click at [640, 392] on font "Organisez une réunion structurée avec l’entrepreneur pour discuter de la mauvai…" at bounding box center [642, 372] width 559 height 39
click at [334, 336] on input "d. Organisez une réunion structurée avec l’entrepreneur pour discuter de la mau…" at bounding box center [334, 330] width 0 height 12
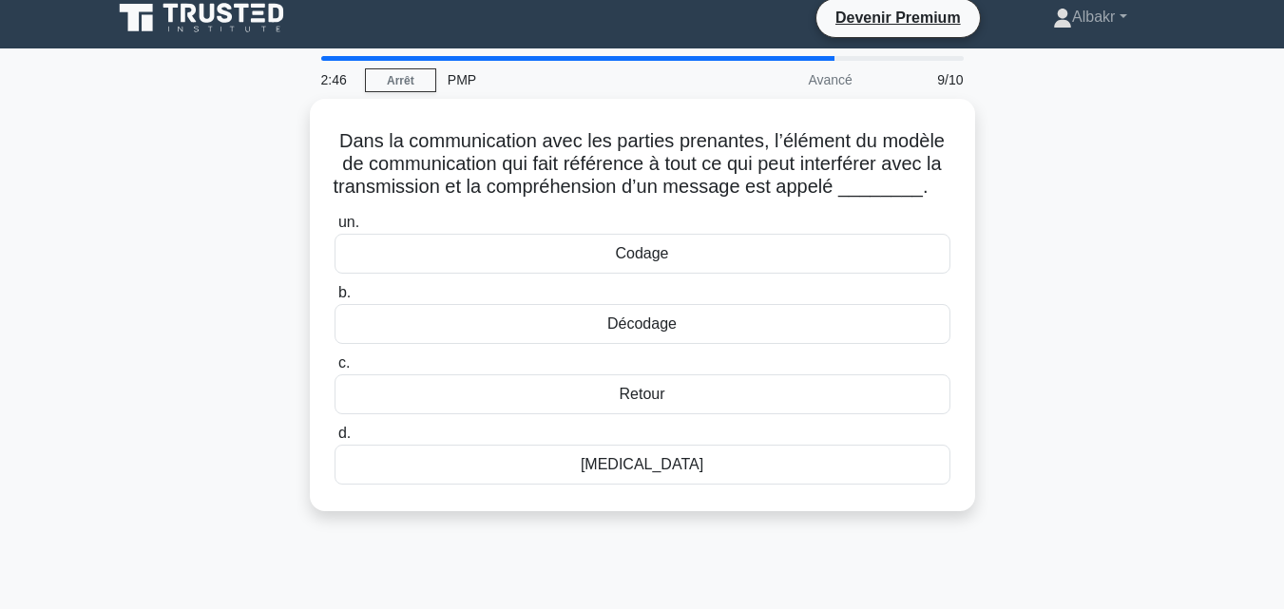
scroll to position [0, 0]
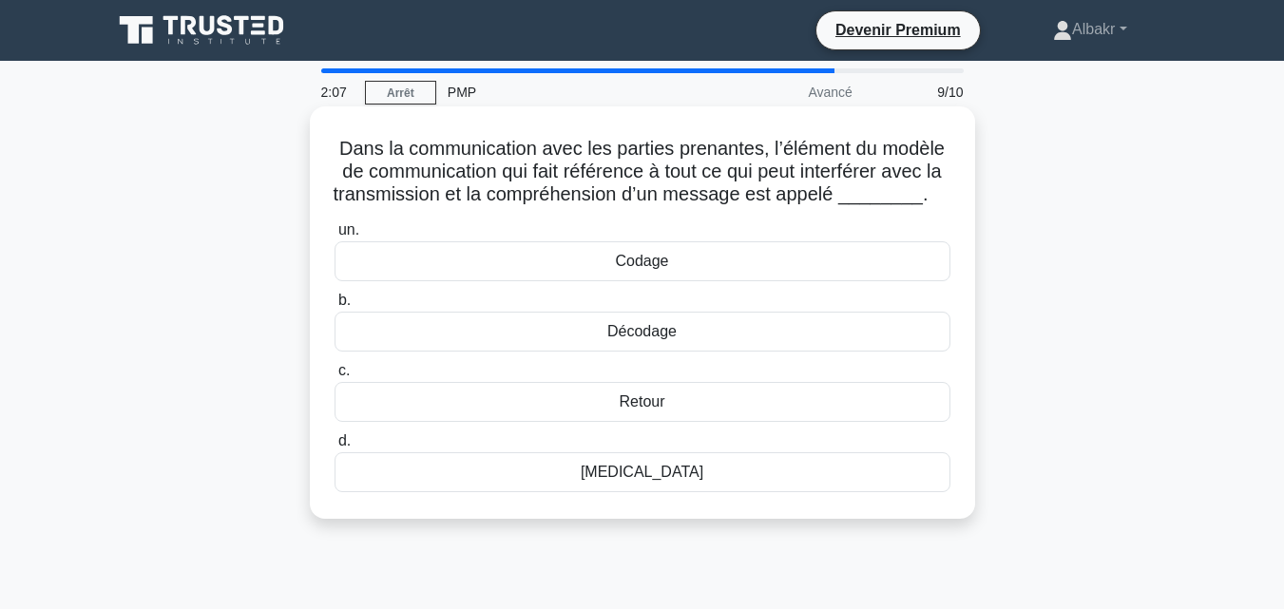
click at [629, 480] on font "Bruit" at bounding box center [642, 472] width 123 height 16
click at [334, 448] on input "d. Bruit" at bounding box center [334, 441] width 0 height 12
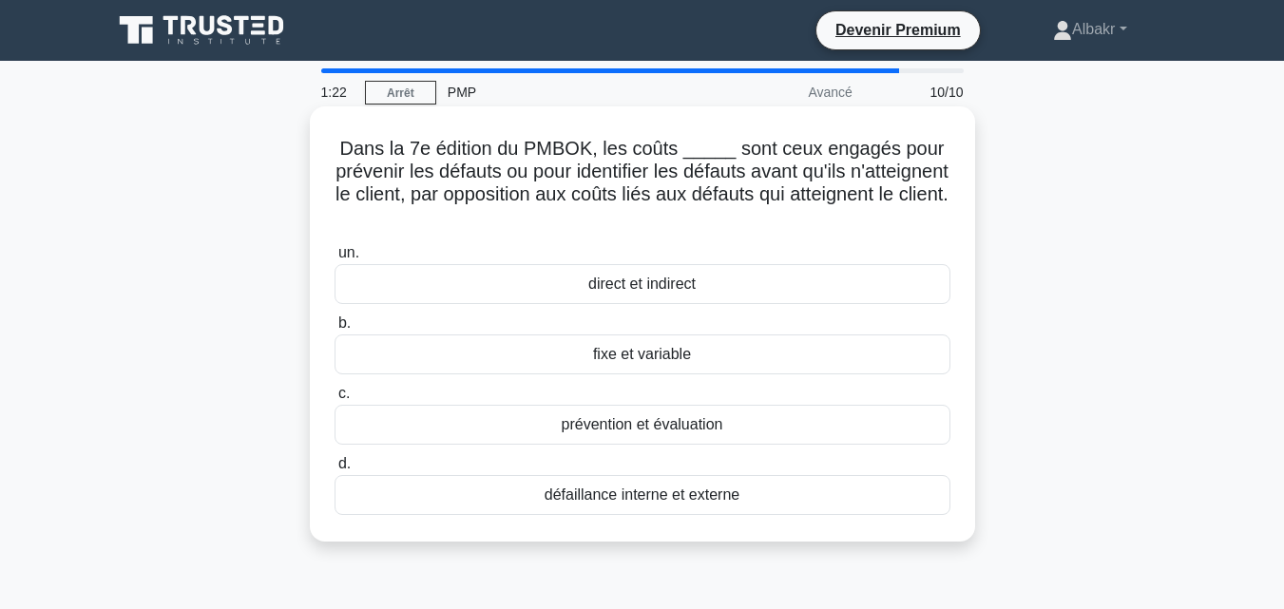
click at [652, 490] on font "défaillance interne et externe" at bounding box center [642, 495] width 195 height 16
click at [334, 470] on input "d. défaillance interne et externe" at bounding box center [334, 464] width 0 height 12
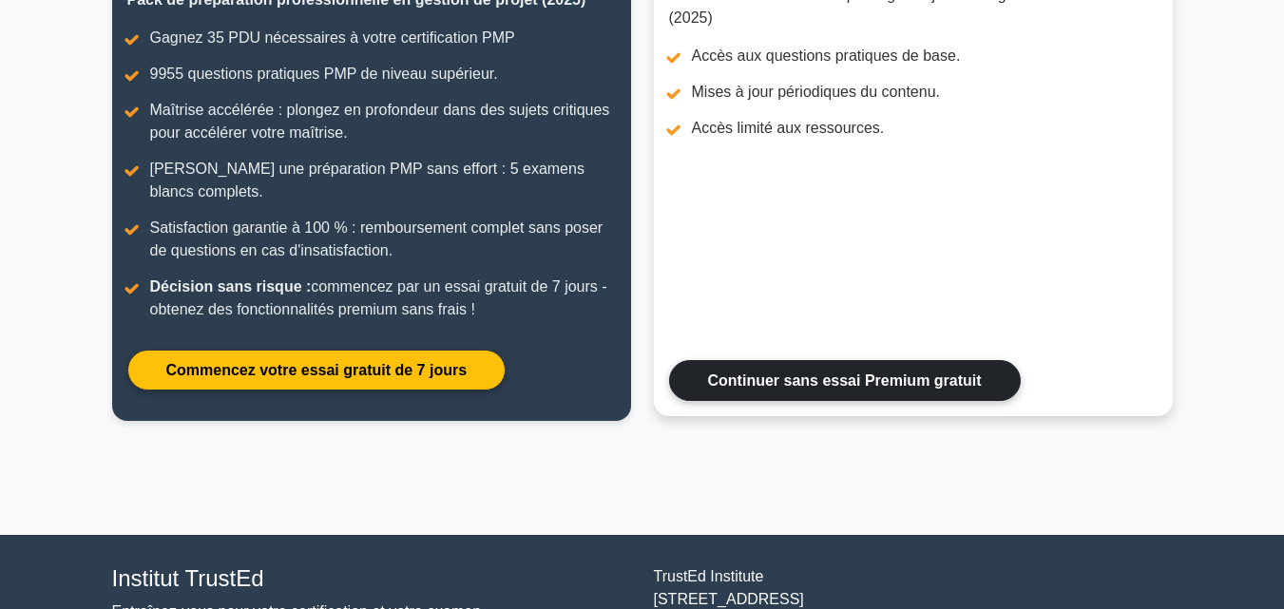
scroll to position [311, 0]
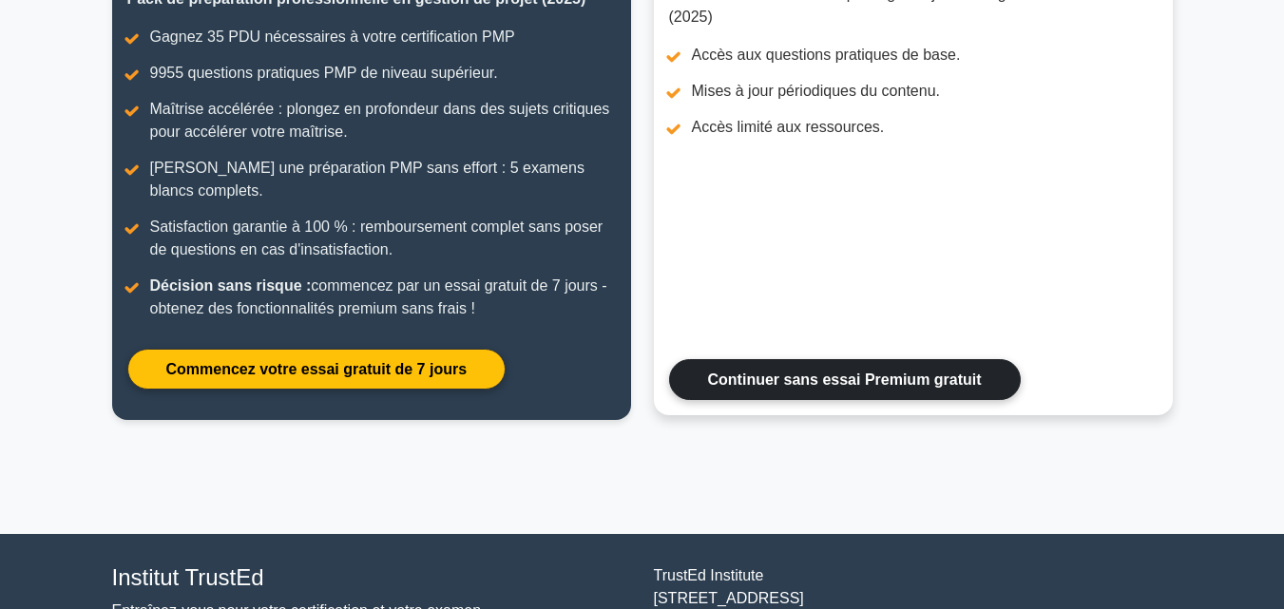
click at [781, 368] on link "Continuer sans essai Premium gratuit" at bounding box center [845, 379] width 352 height 41
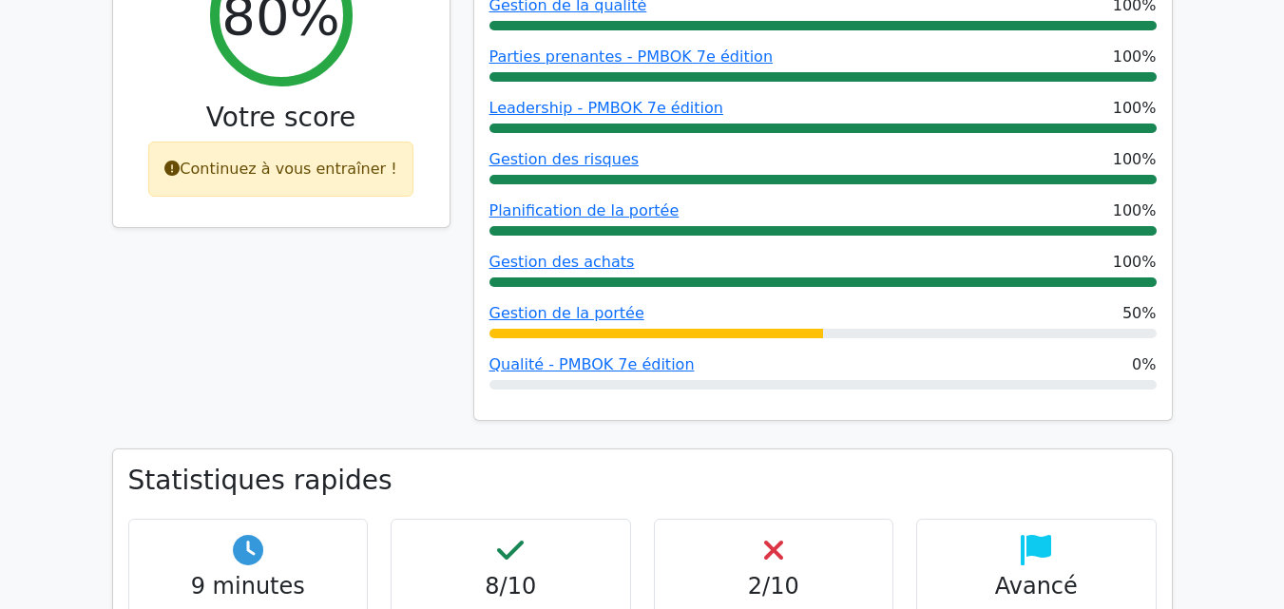
scroll to position [953, 0]
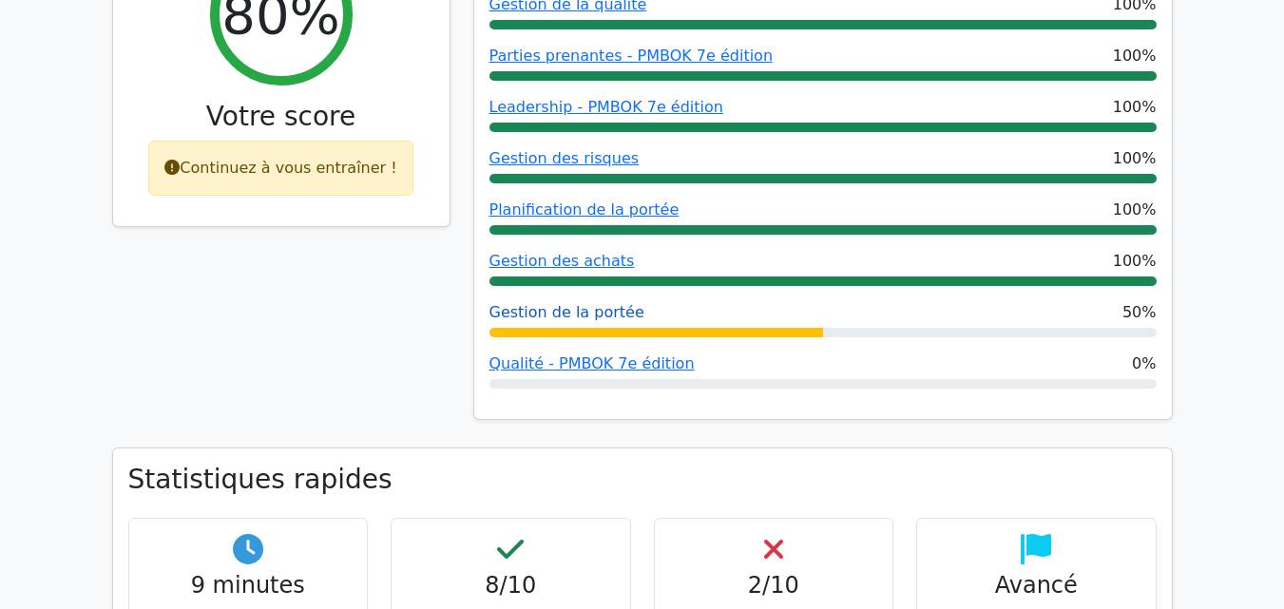
click at [591, 303] on font "Gestion de la portée" at bounding box center [566, 312] width 155 height 18
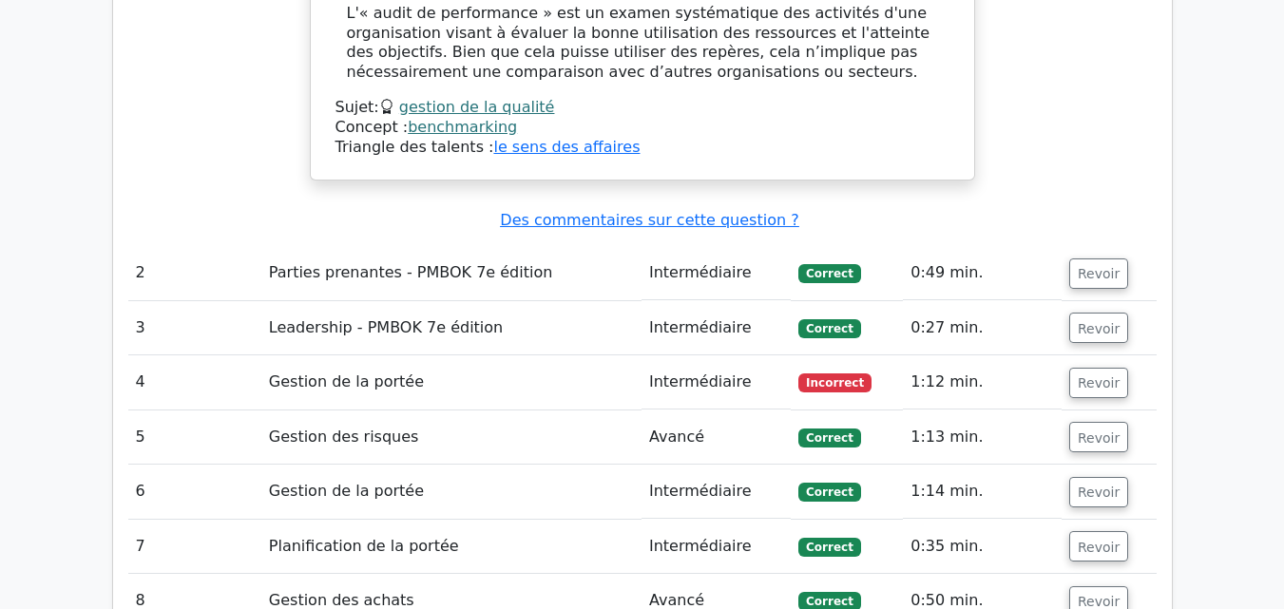
scroll to position [2711, 0]
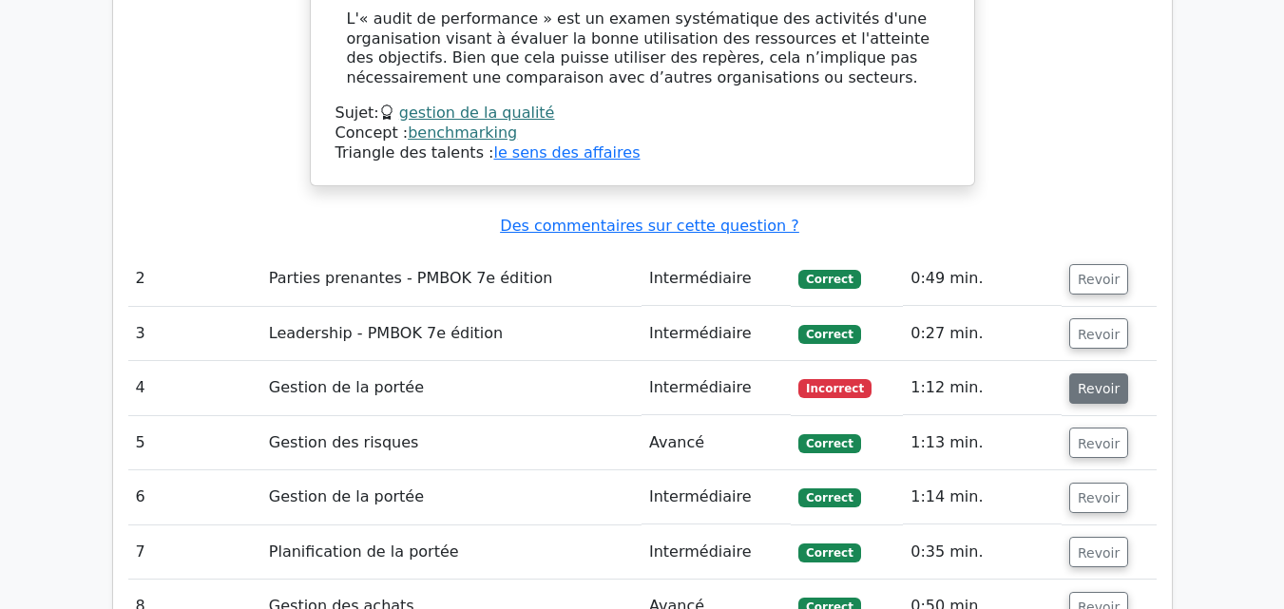
click at [1082, 381] on font "Revoir" at bounding box center [1099, 388] width 42 height 15
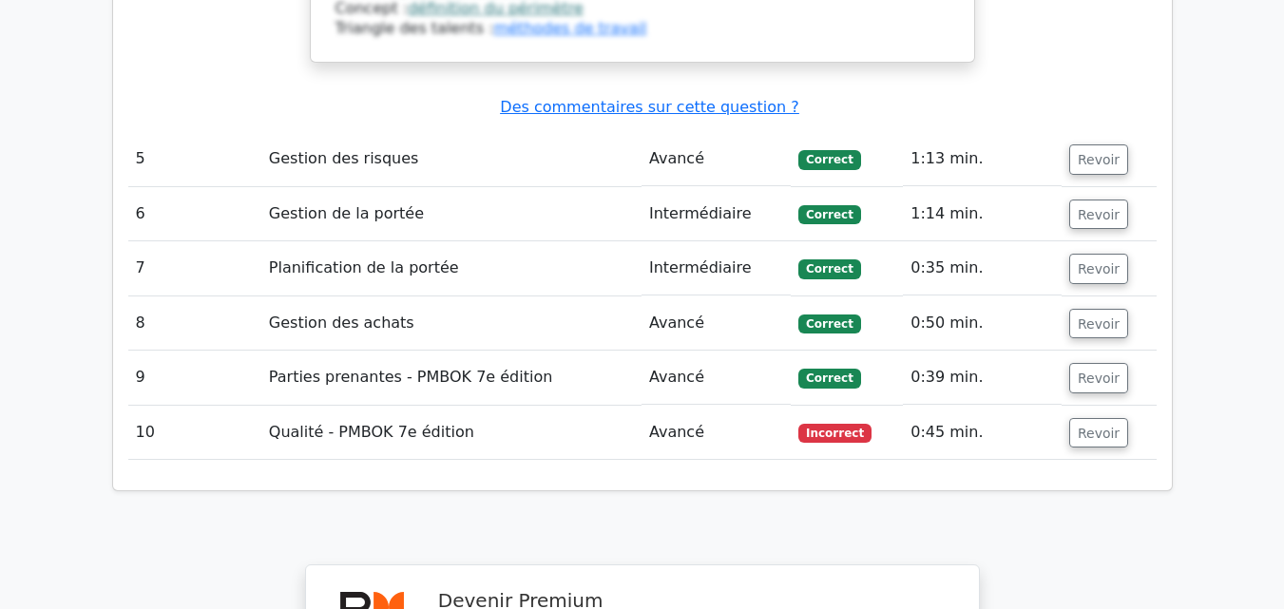
scroll to position [4107, 0]
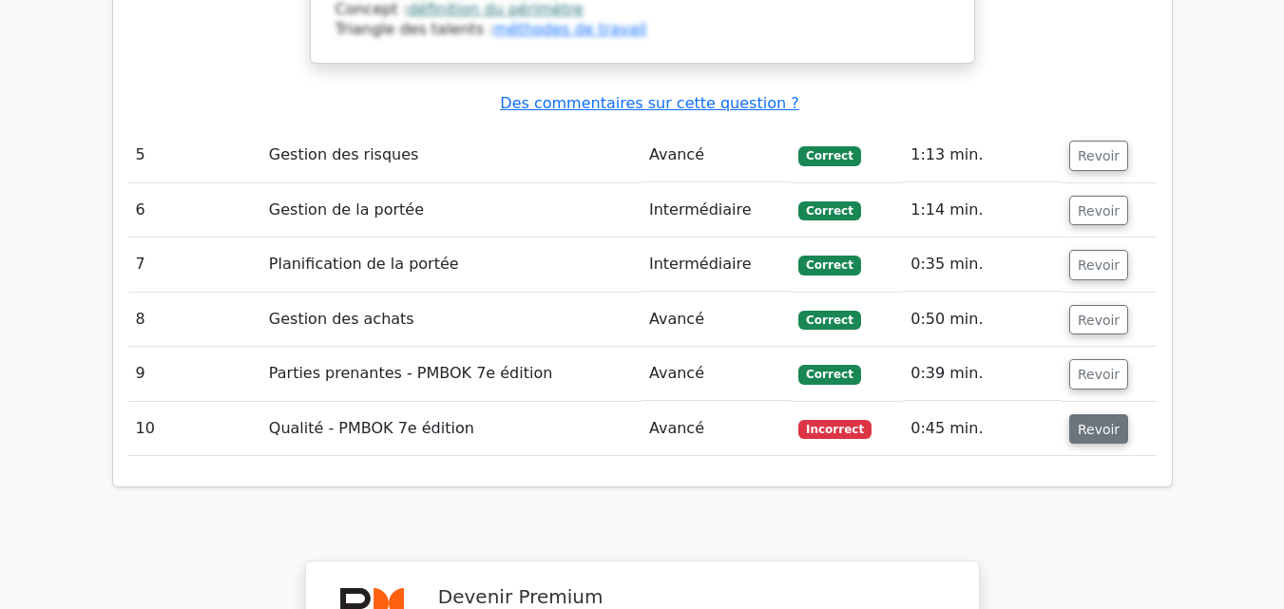
click at [1086, 421] on font "Revoir" at bounding box center [1099, 428] width 42 height 15
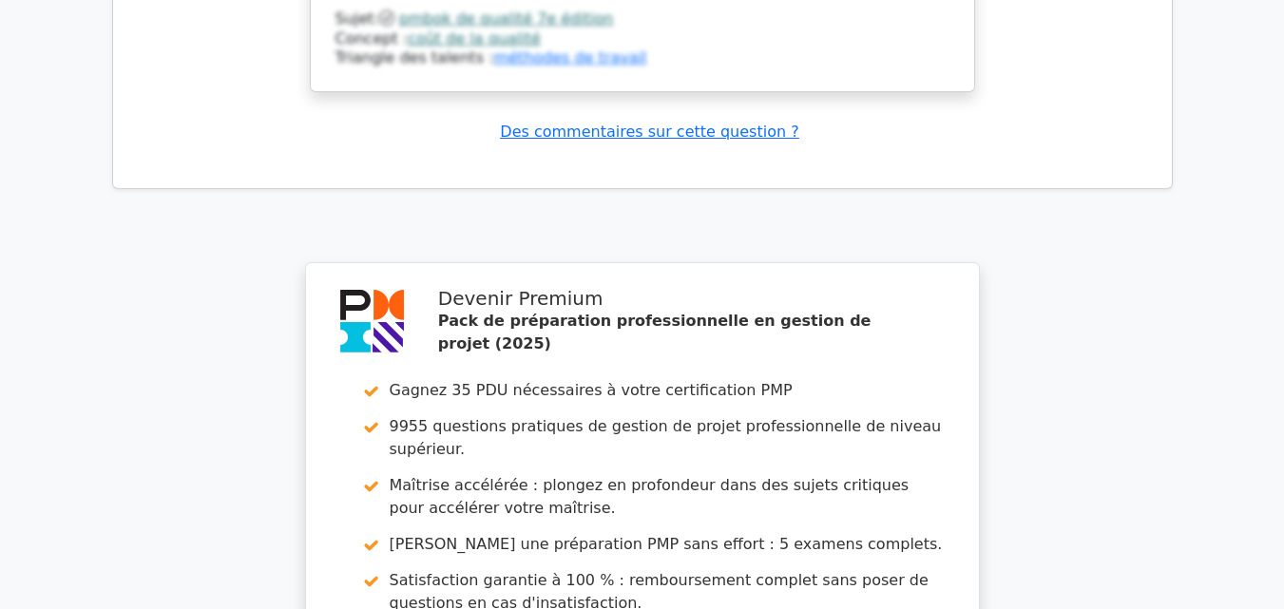
scroll to position [5342, 0]
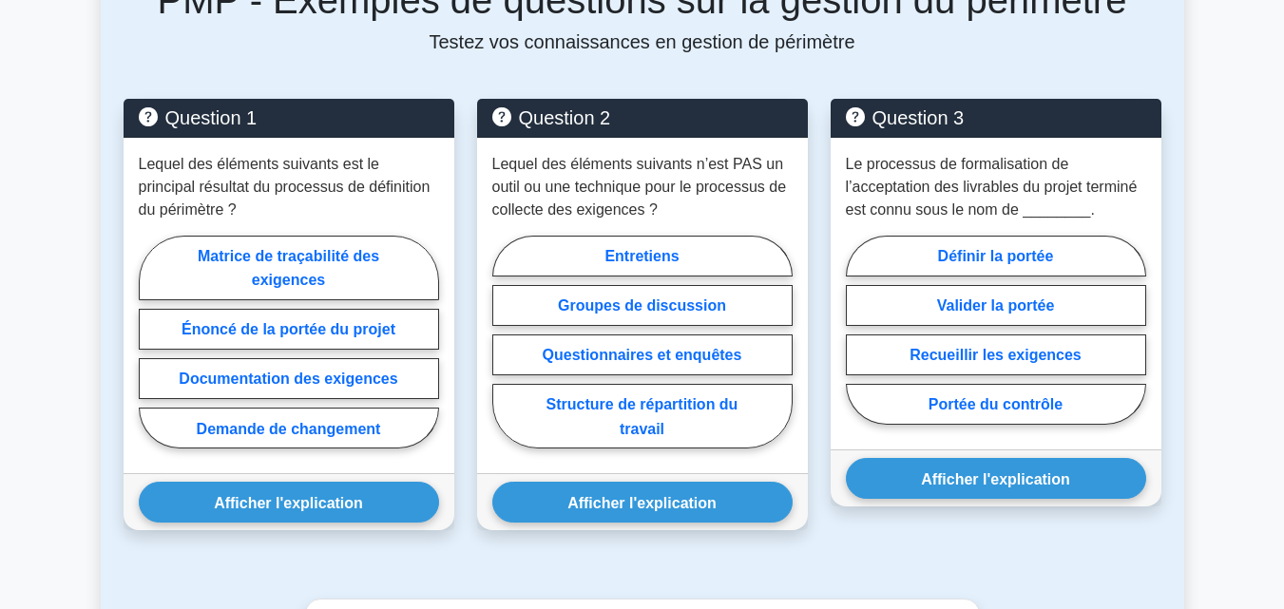
scroll to position [927, 0]
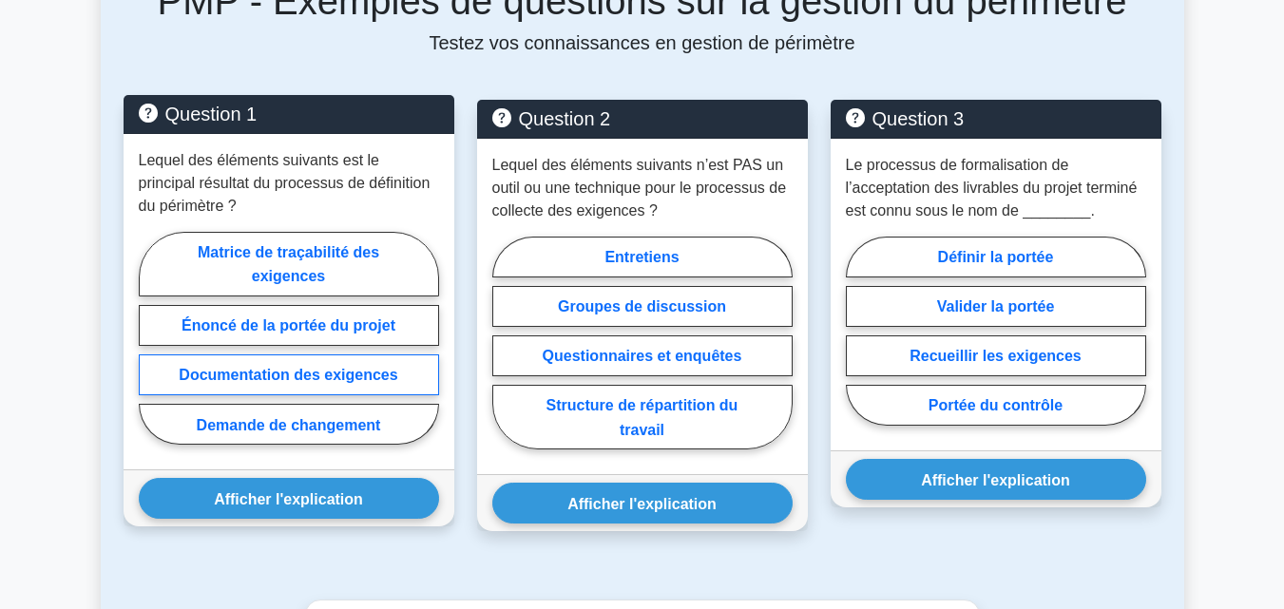
click at [337, 375] on font "Documentation des exigences" at bounding box center [288, 375] width 219 height 16
click at [151, 350] on input "Documentation des exigences" at bounding box center [145, 343] width 12 height 12
radio input "true"
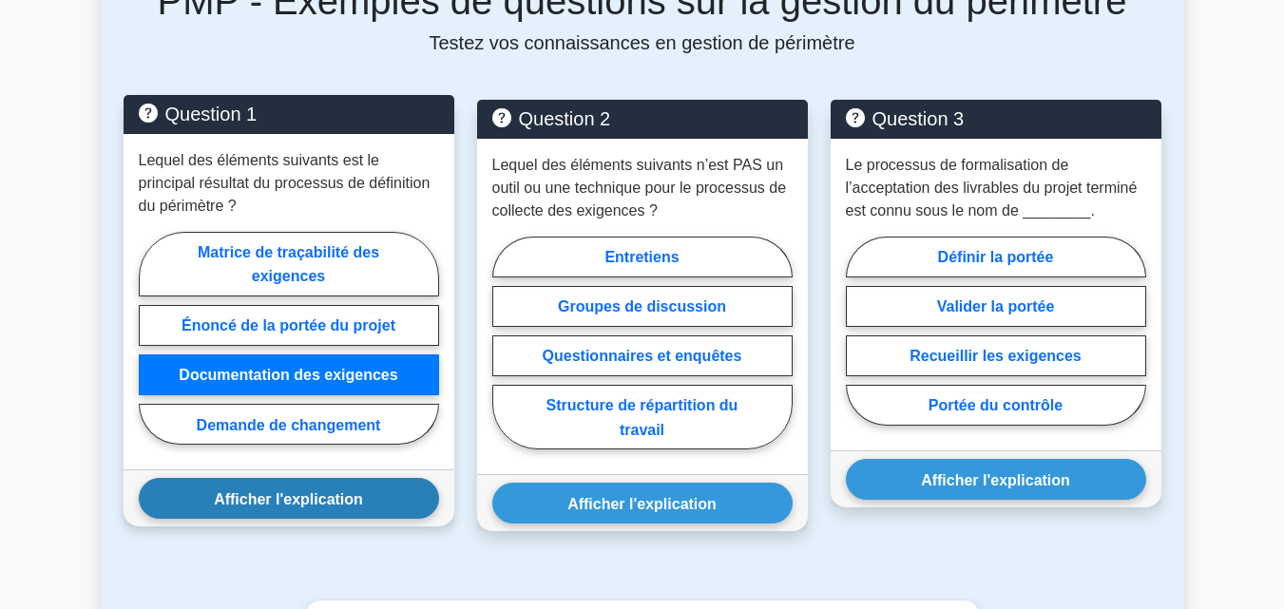
click at [344, 499] on font "Afficher l'explication" at bounding box center [288, 498] width 149 height 16
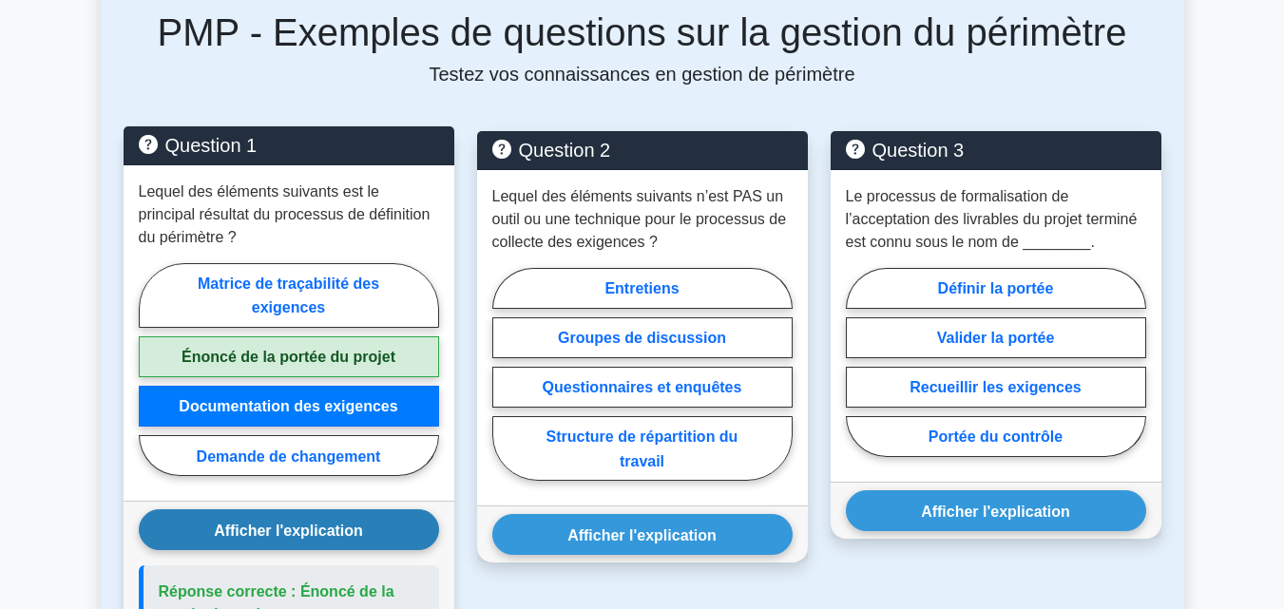
scroll to position [894, 0]
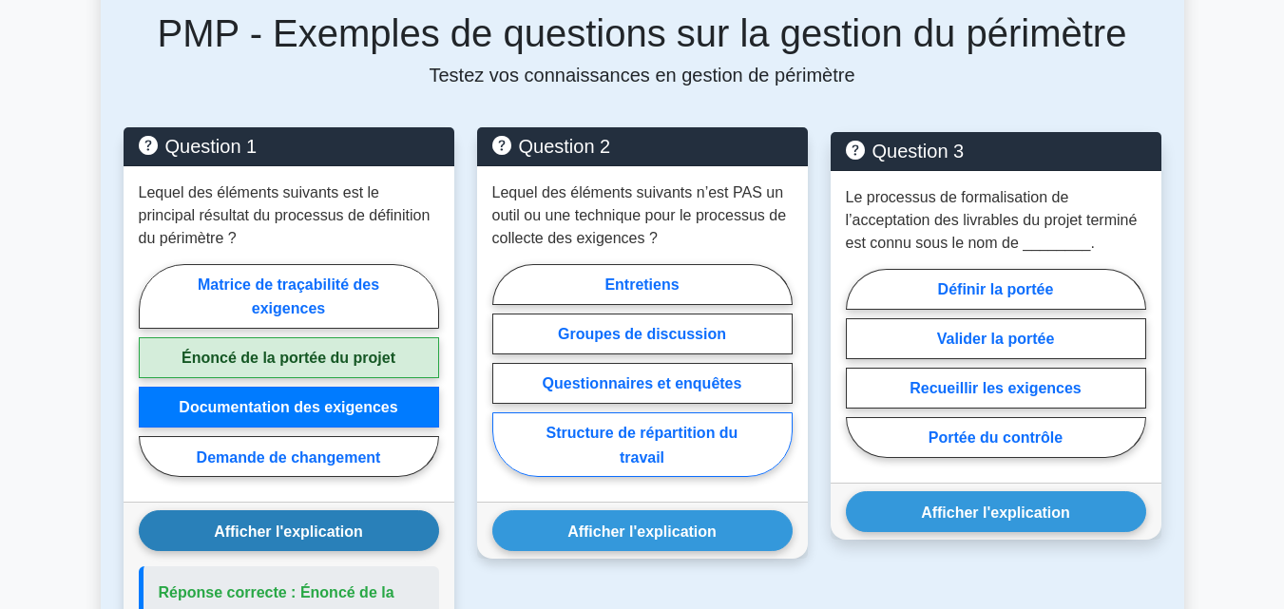
click at [651, 440] on font "Structure de répartition du travail" at bounding box center [642, 445] width 192 height 40
click at [505, 382] on input "Structure de répartition du travail" at bounding box center [498, 376] width 12 height 12
radio input "true"
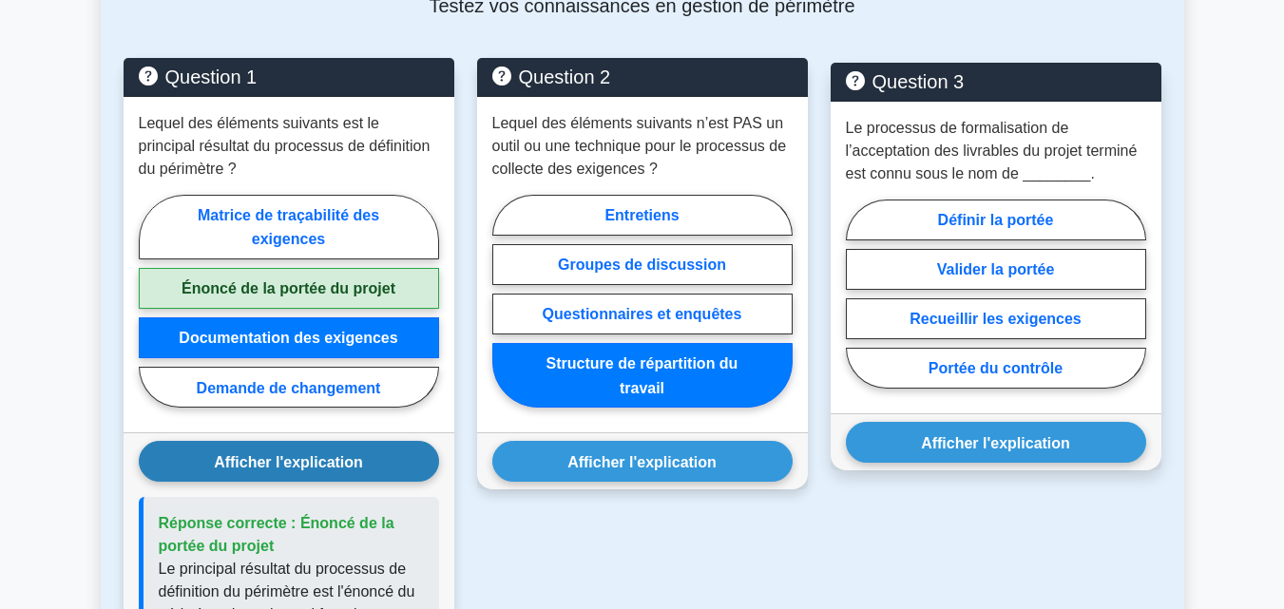
scroll to position [965, 0]
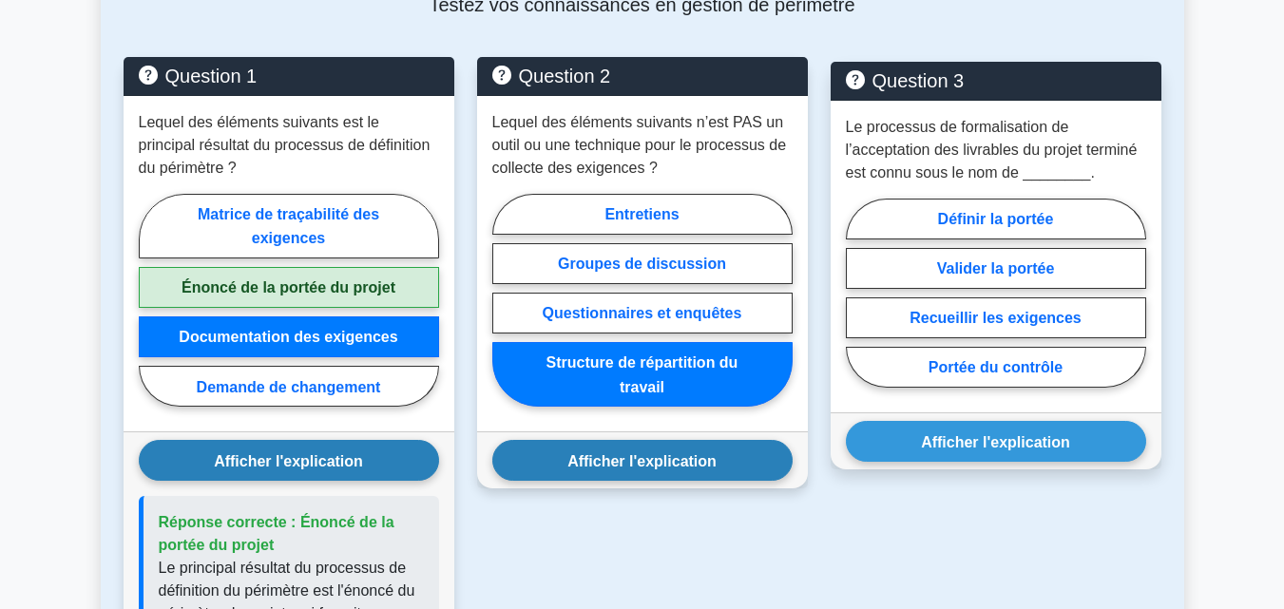
click at [655, 459] on font "Afficher l'explication" at bounding box center [641, 460] width 149 height 16
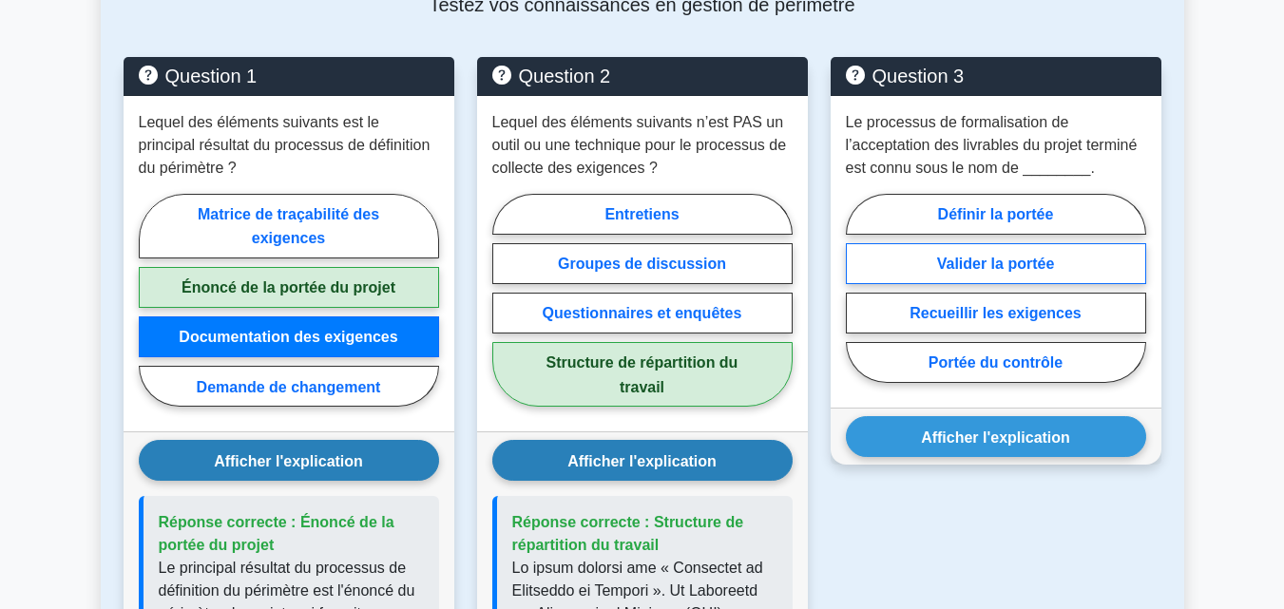
click at [1003, 263] on font "Valider la portée" at bounding box center [996, 264] width 118 height 16
click at [858, 287] on input "Valider la portée" at bounding box center [852, 293] width 12 height 12
radio input "true"
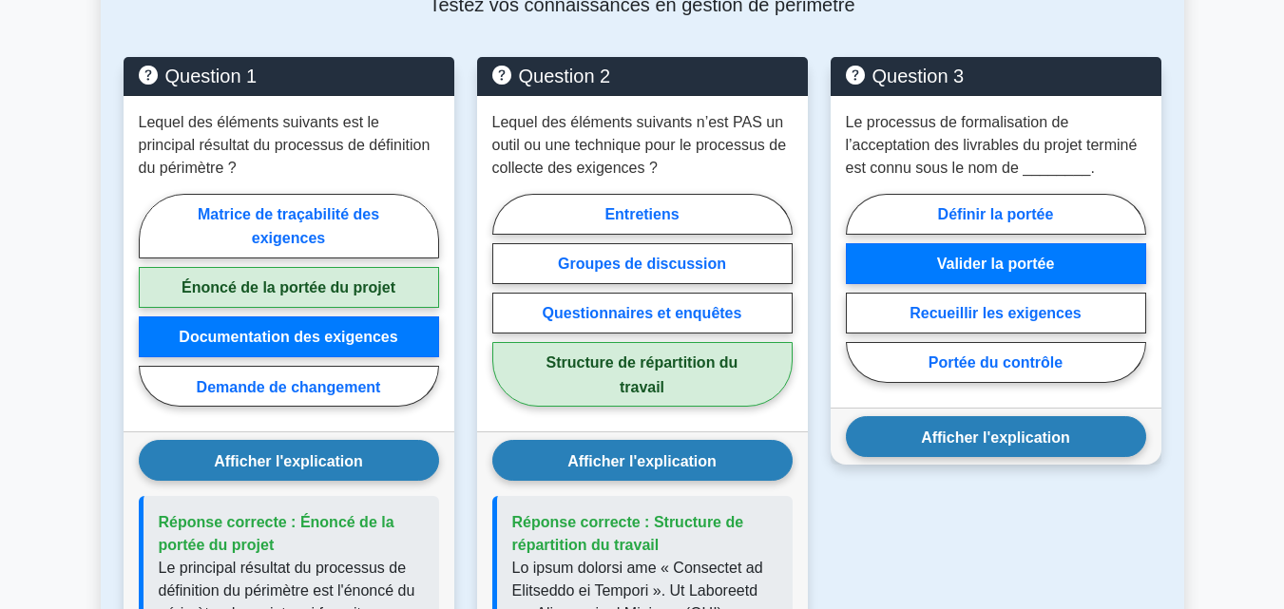
click at [976, 435] on font "Afficher l'explication" at bounding box center [995, 437] width 149 height 16
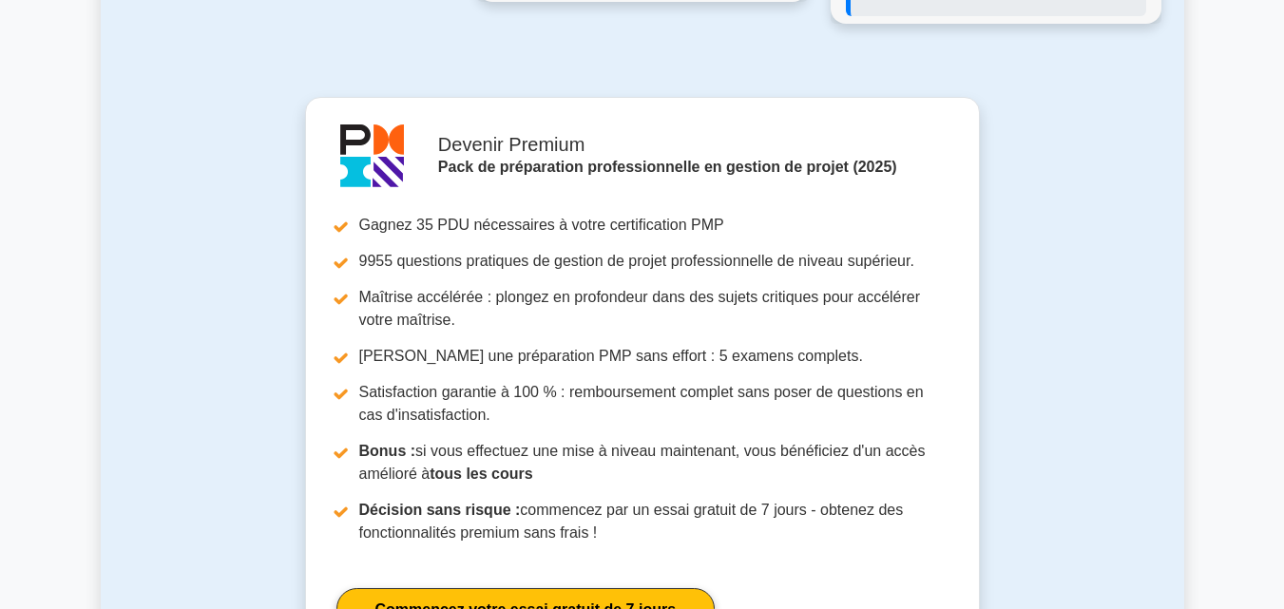
scroll to position [2214, 0]
